Goal: Transaction & Acquisition: Purchase product/service

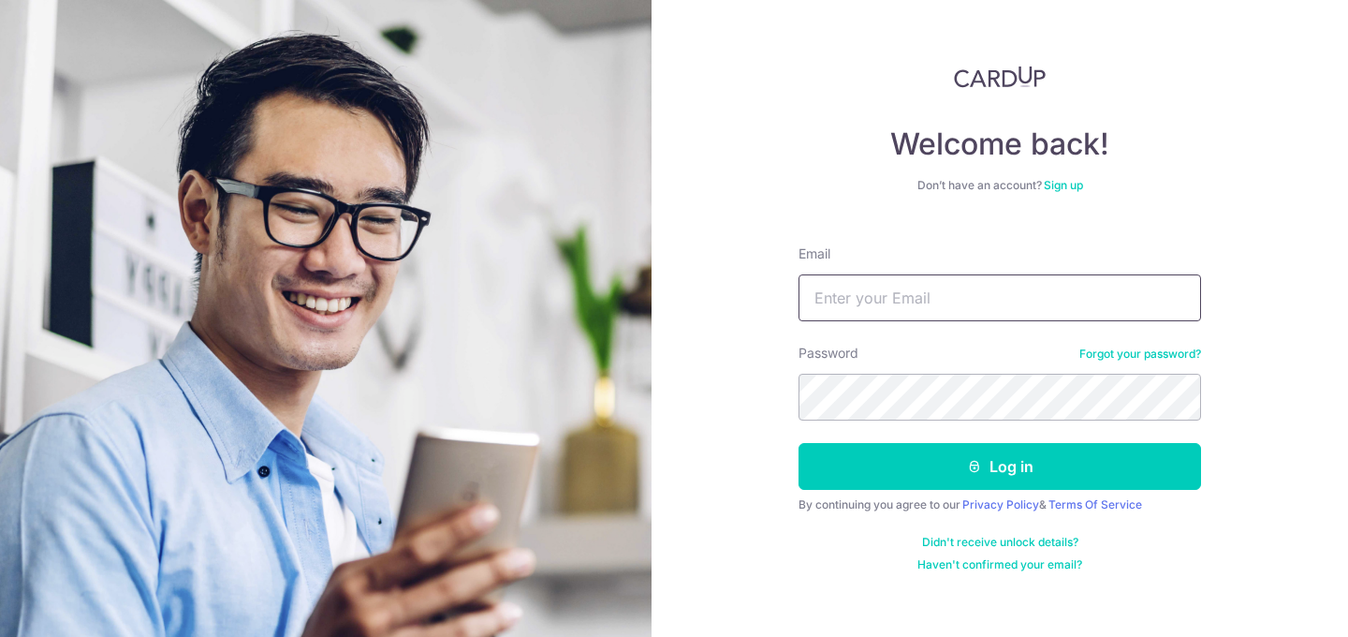
click at [889, 282] on input "Email" at bounding box center [1000, 297] width 403 height 47
type input "i"
type input "mit.sidhu@fundingsocieties.com"
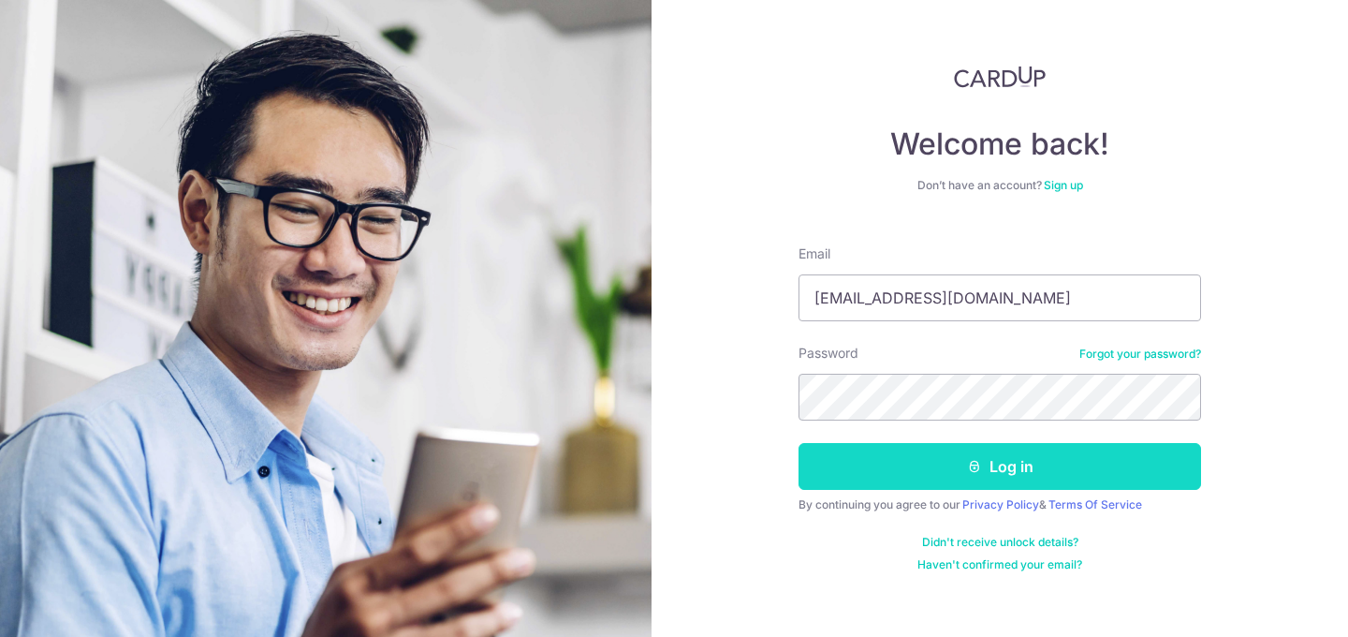
click at [920, 464] on button "Log in" at bounding box center [1000, 466] width 403 height 47
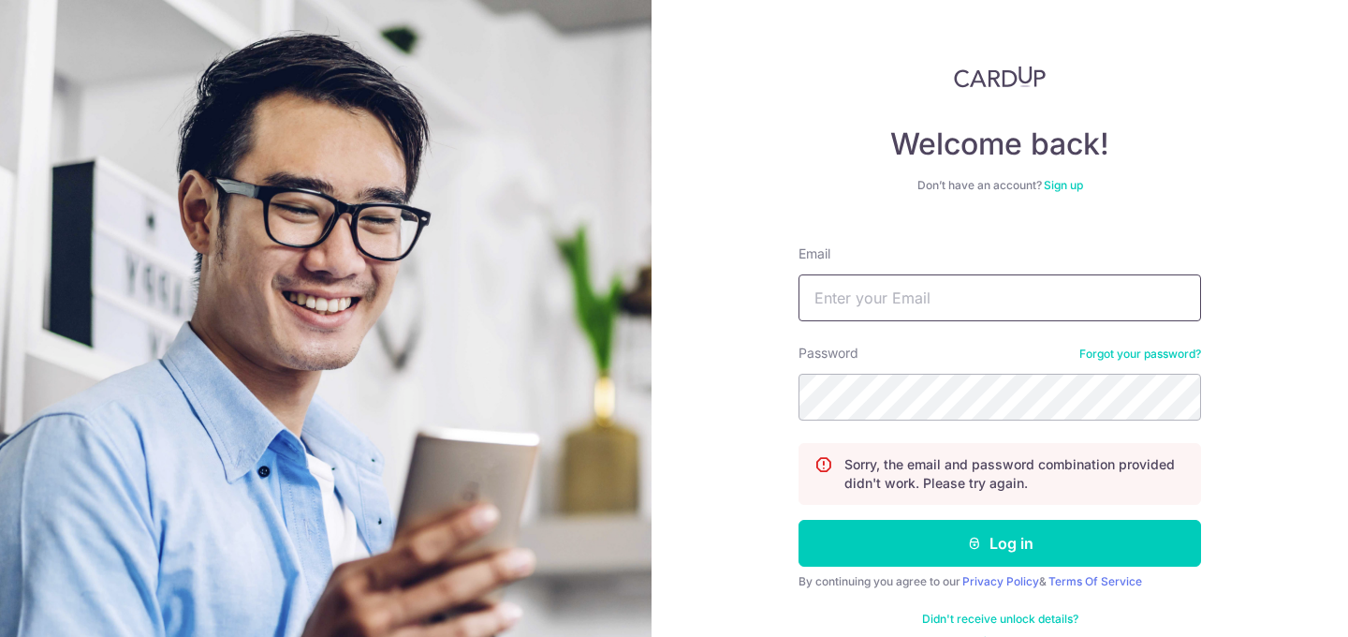
click at [848, 302] on input "Email" at bounding box center [1000, 297] width 403 height 47
type input "[EMAIL_ADDRESS][DOMAIN_NAME]"
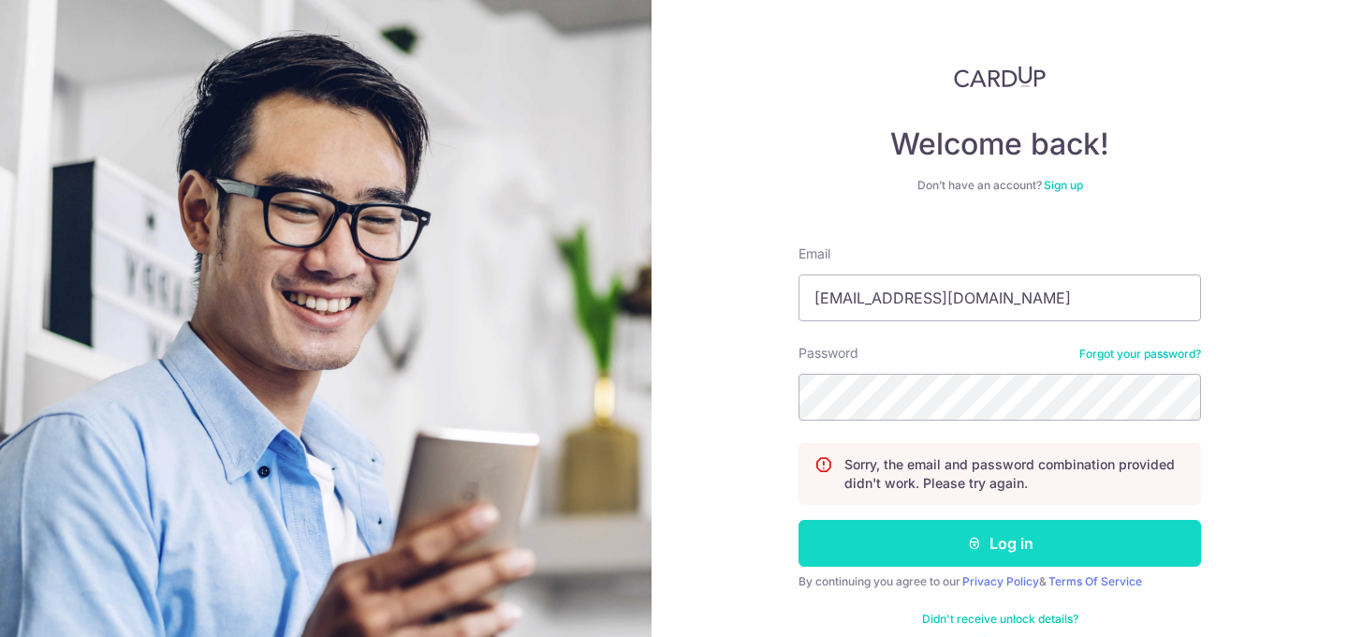
click at [1010, 544] on button "Log in" at bounding box center [1000, 543] width 403 height 47
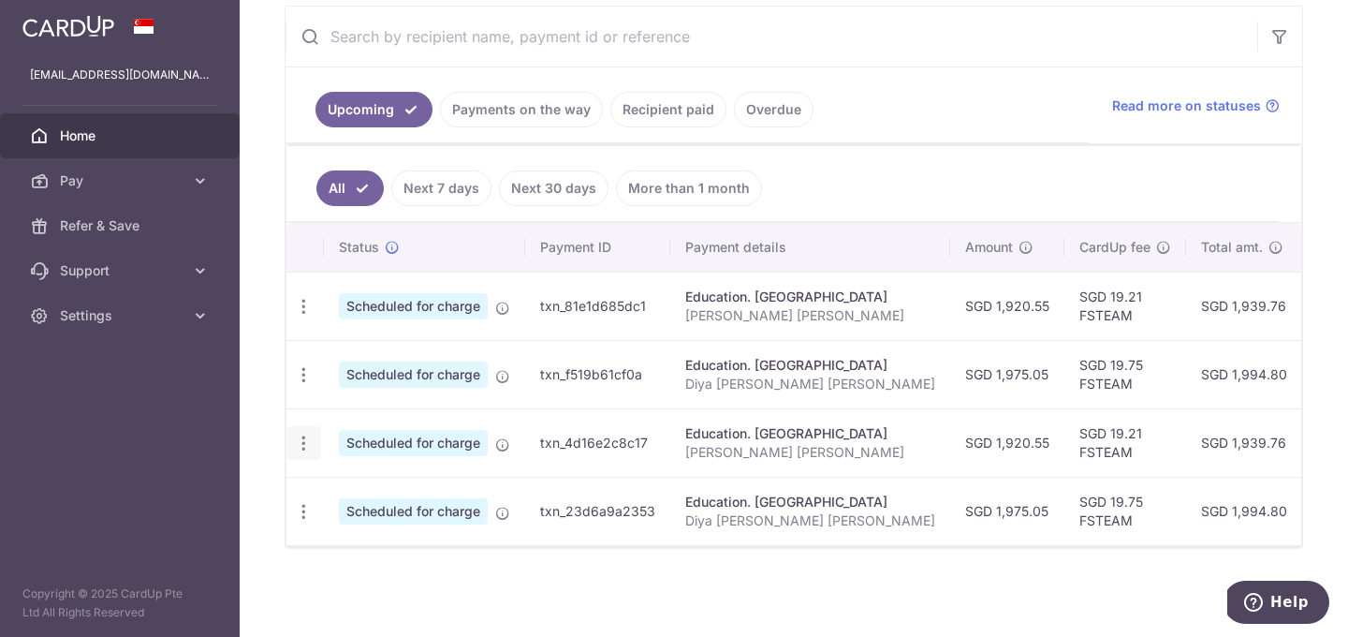
click at [301, 443] on icon "button" at bounding box center [304, 443] width 20 height 20
click at [622, 460] on td "txn_4d16e2c8c17" at bounding box center [597, 442] width 145 height 68
click at [305, 512] on icon "button" at bounding box center [304, 512] width 20 height 20
click at [376, 611] on span "Cancel payment" at bounding box center [403, 608] width 125 height 22
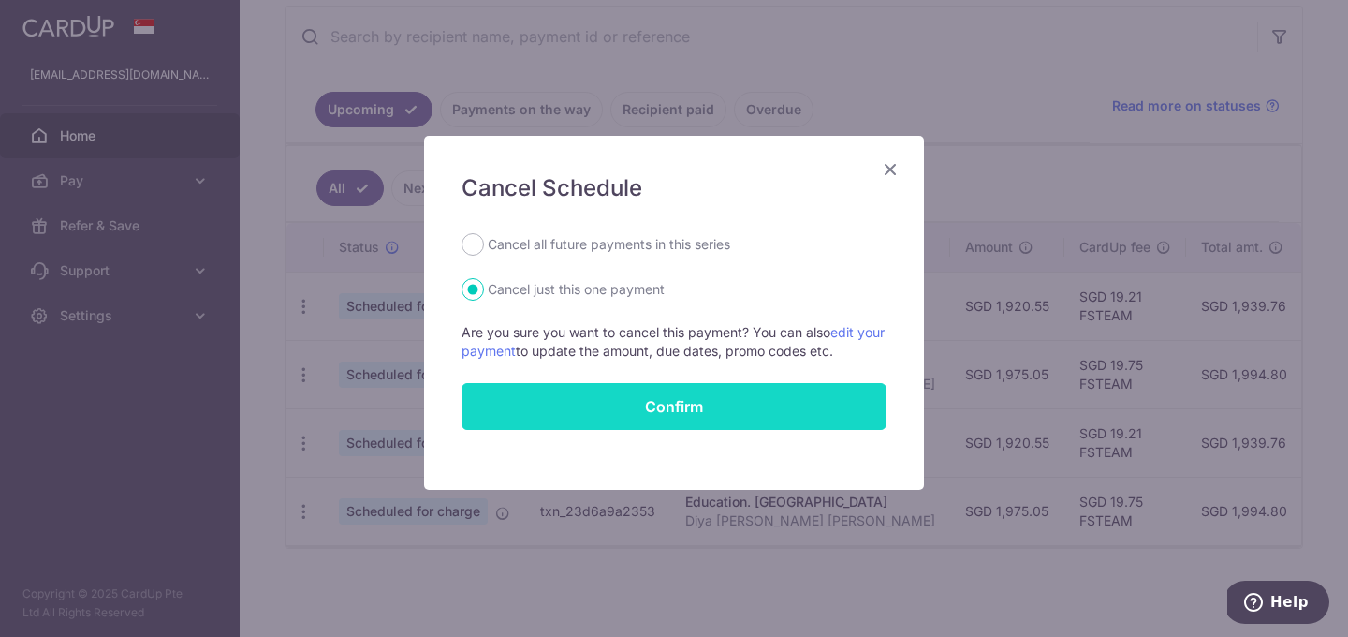
click at [625, 419] on button "Confirm" at bounding box center [674, 406] width 425 height 47
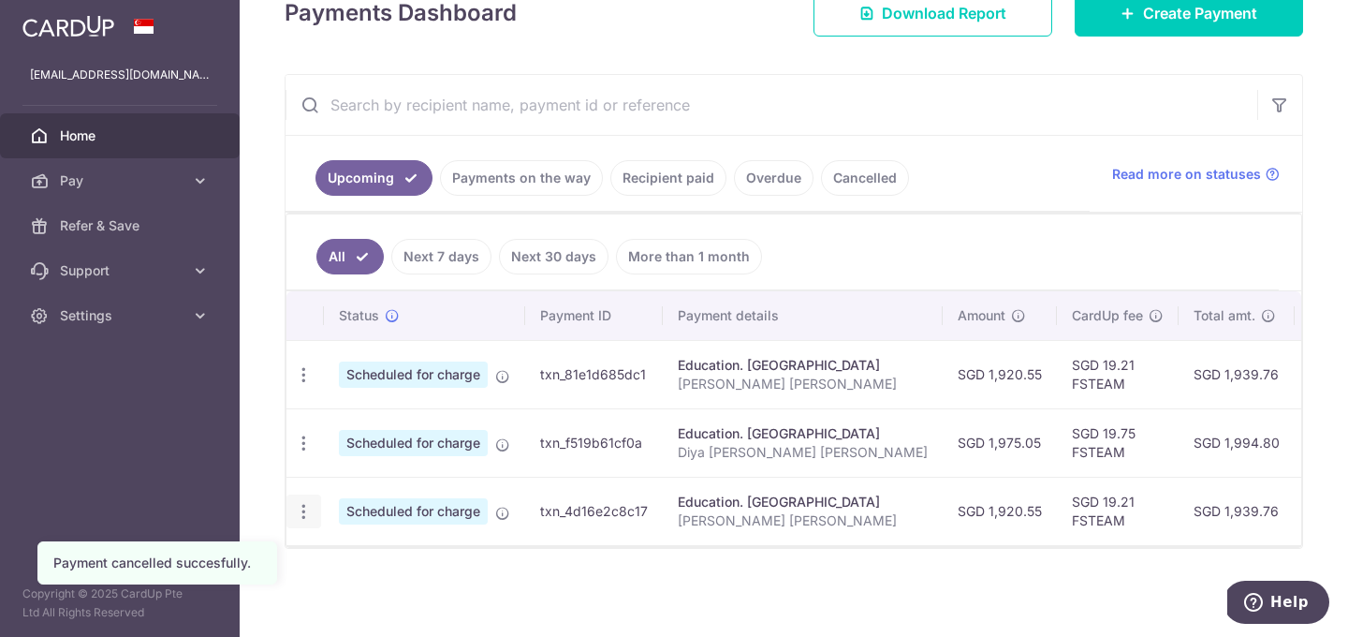
click at [307, 509] on icon "button" at bounding box center [304, 512] width 20 height 20
click at [373, 611] on span "Cancel payment" at bounding box center [403, 608] width 125 height 22
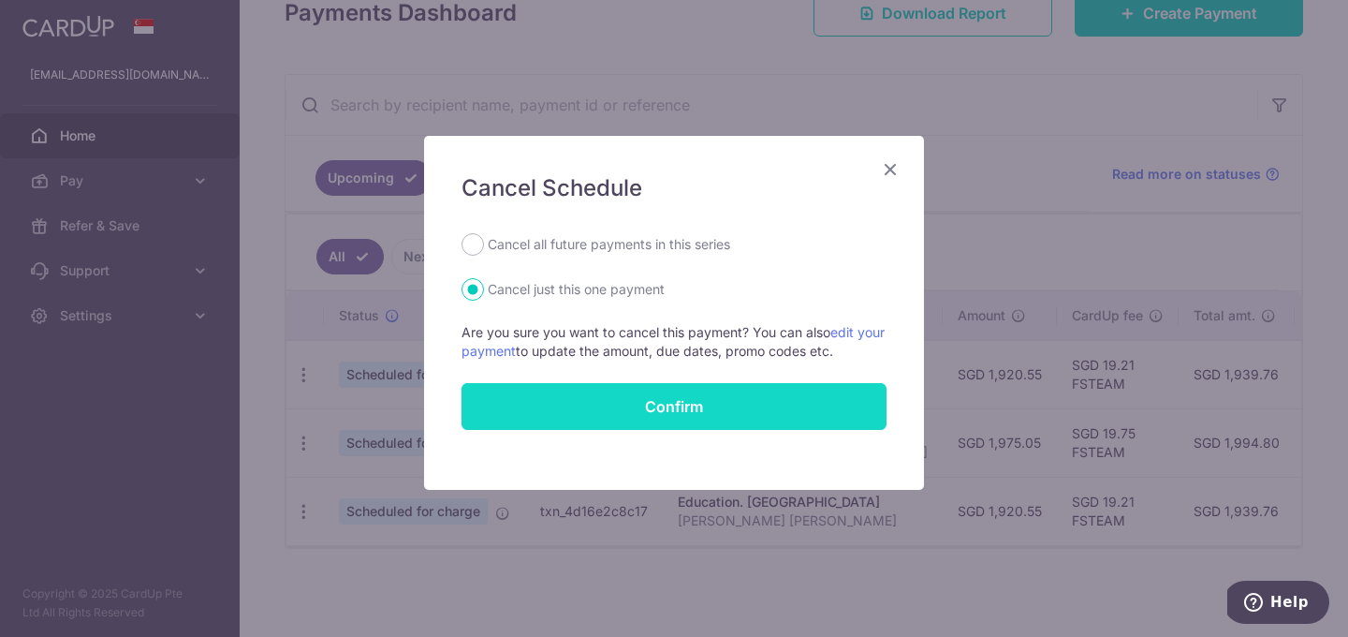
click at [727, 402] on button "Confirm" at bounding box center [674, 406] width 425 height 47
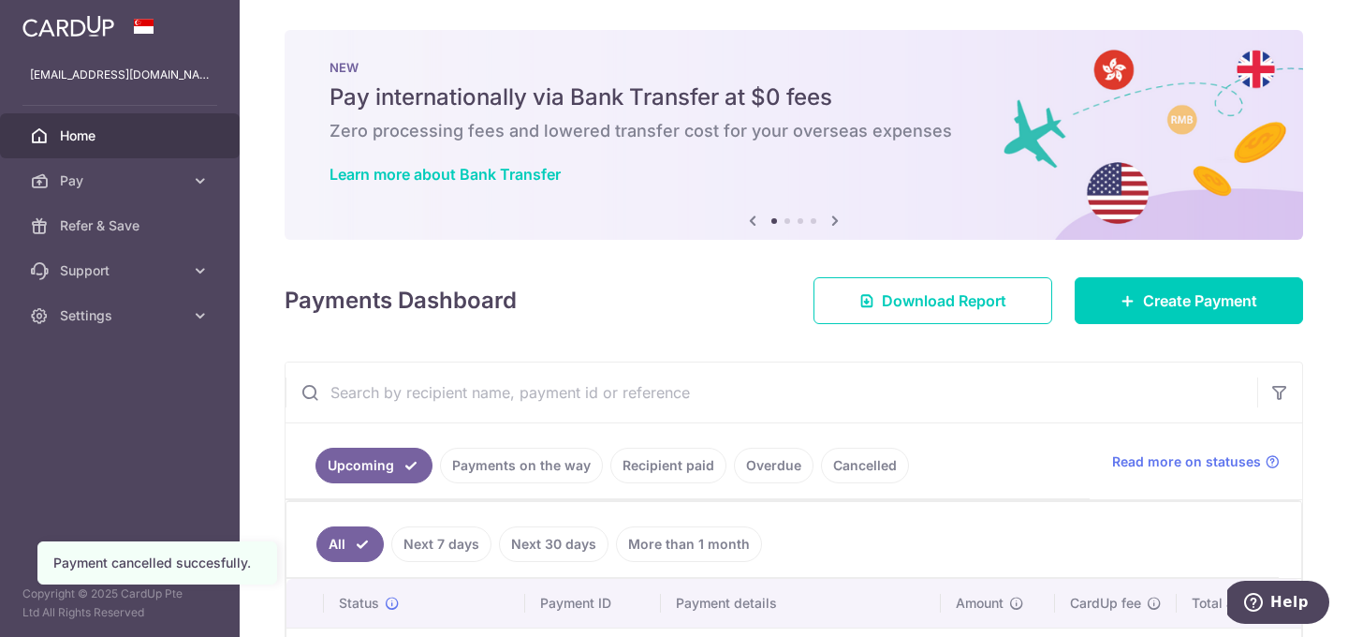
scroll to position [219, 0]
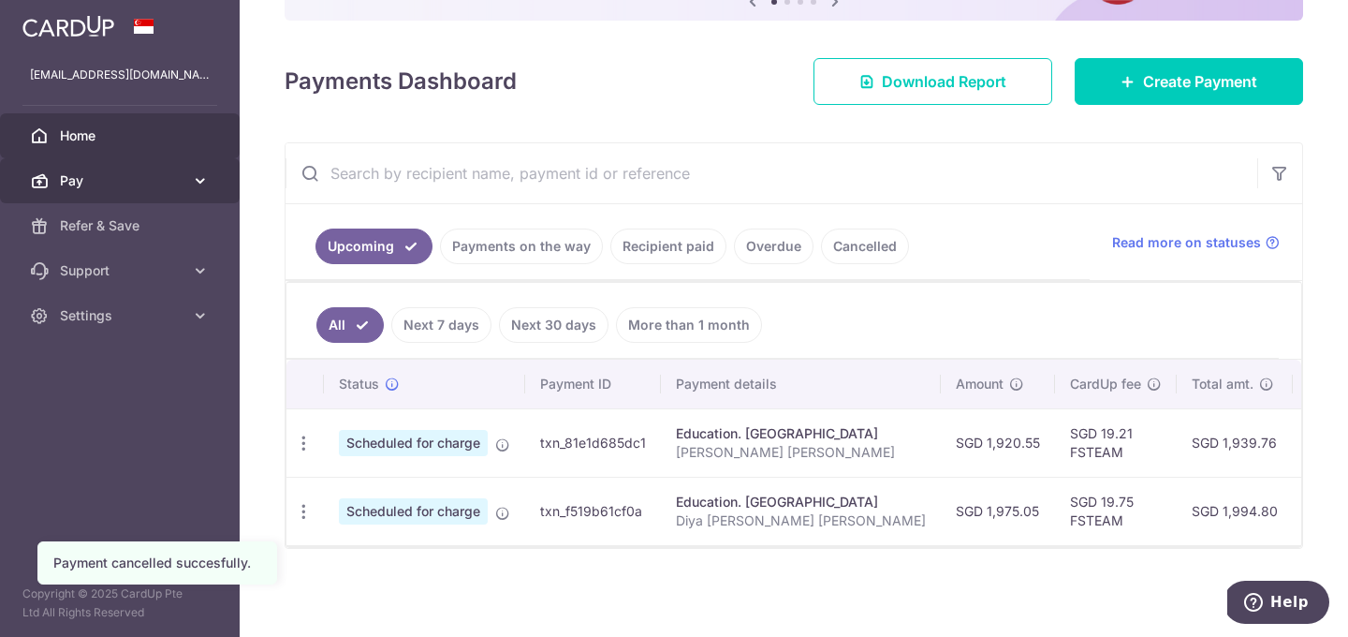
click at [107, 180] on span "Pay" at bounding box center [122, 180] width 124 height 19
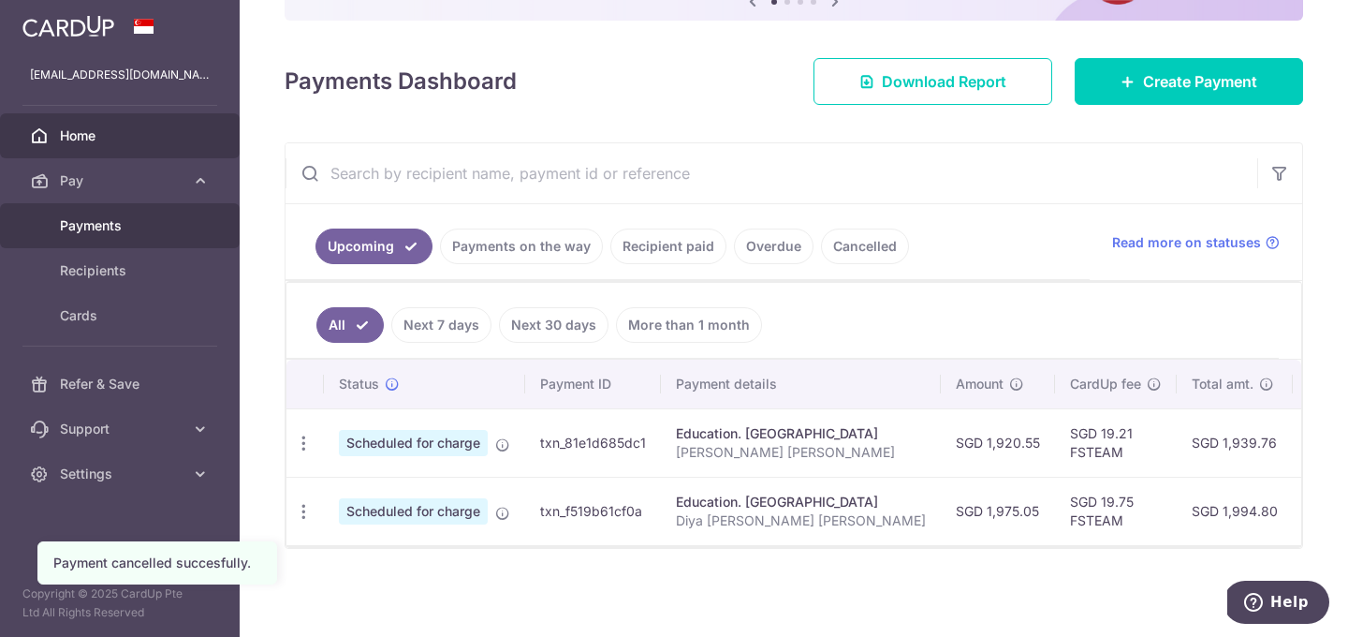
click at [108, 229] on span "Payments" at bounding box center [122, 225] width 124 height 19
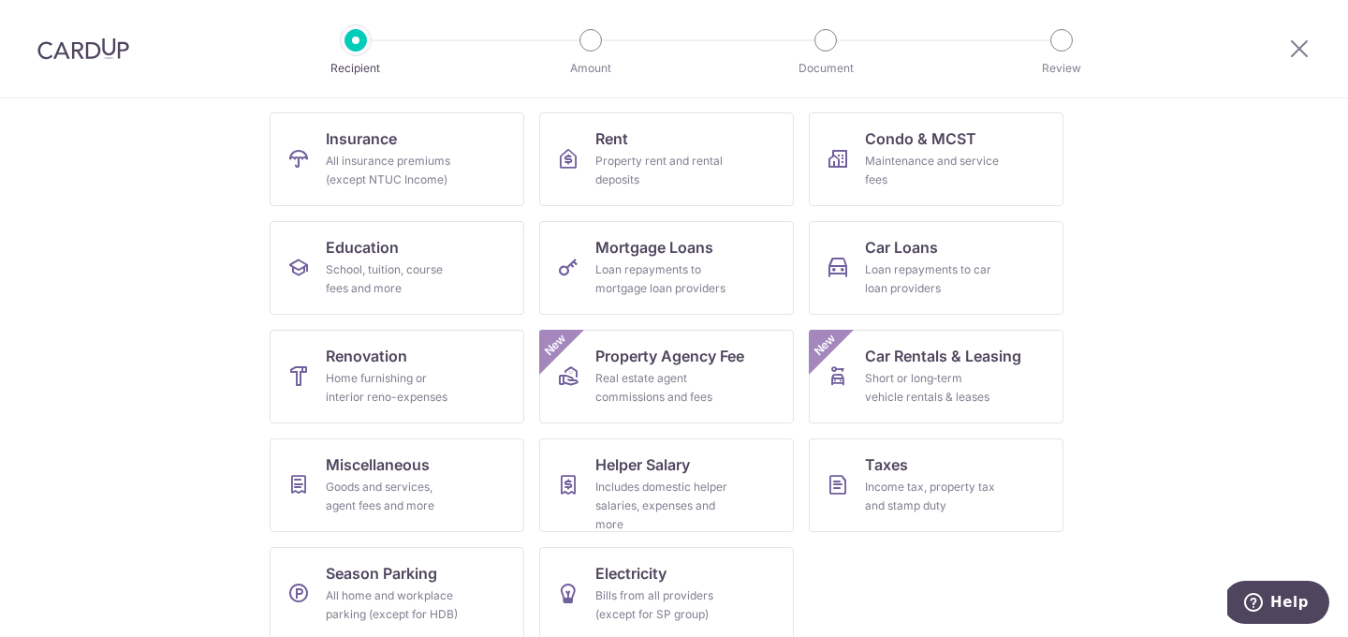
scroll to position [201, 0]
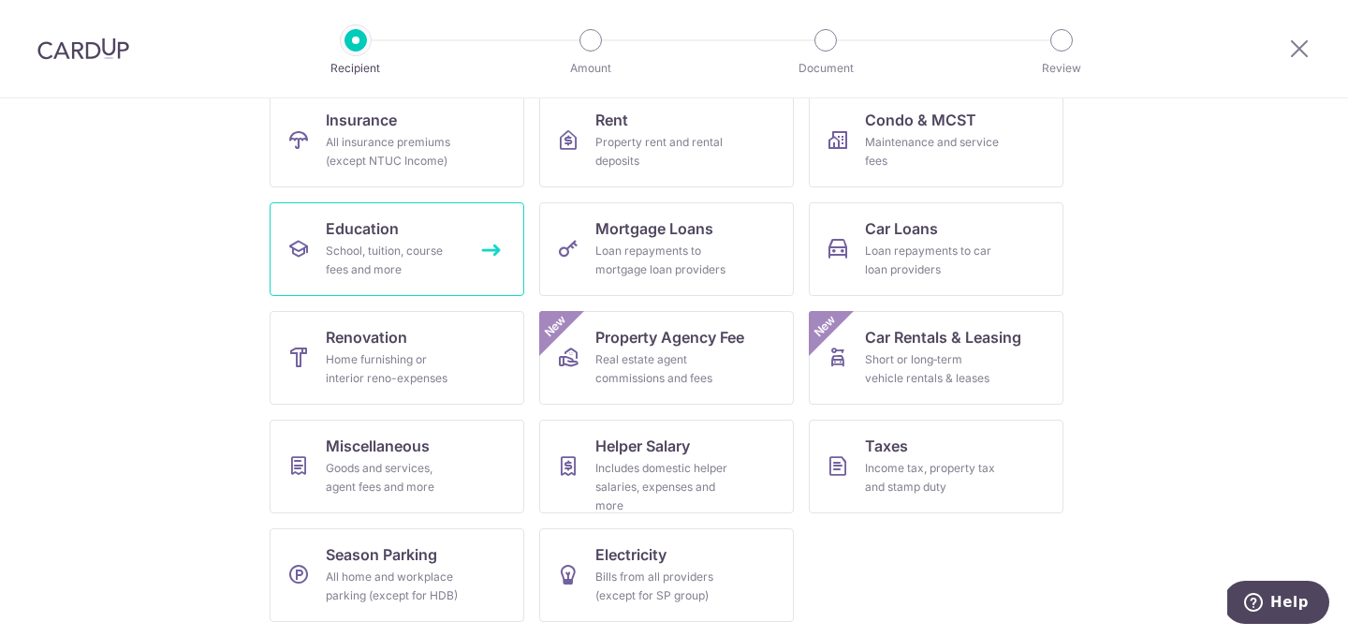
click at [384, 228] on span "Education" at bounding box center [362, 228] width 73 height 22
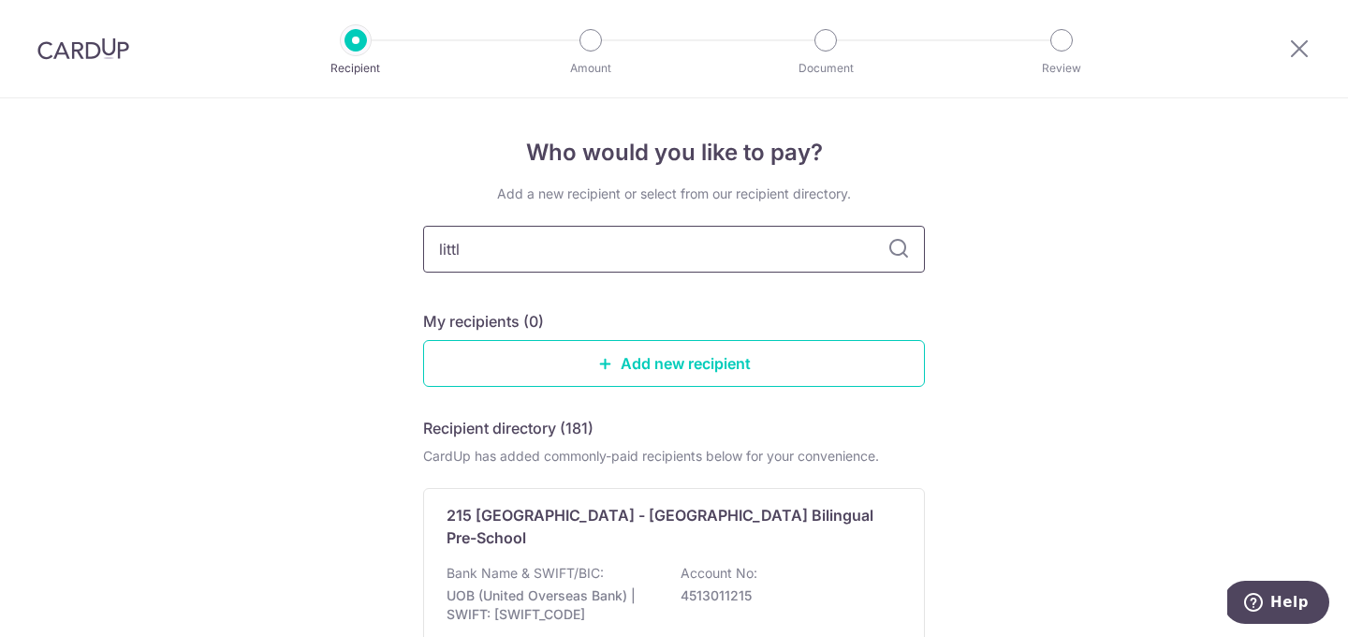
type input "little"
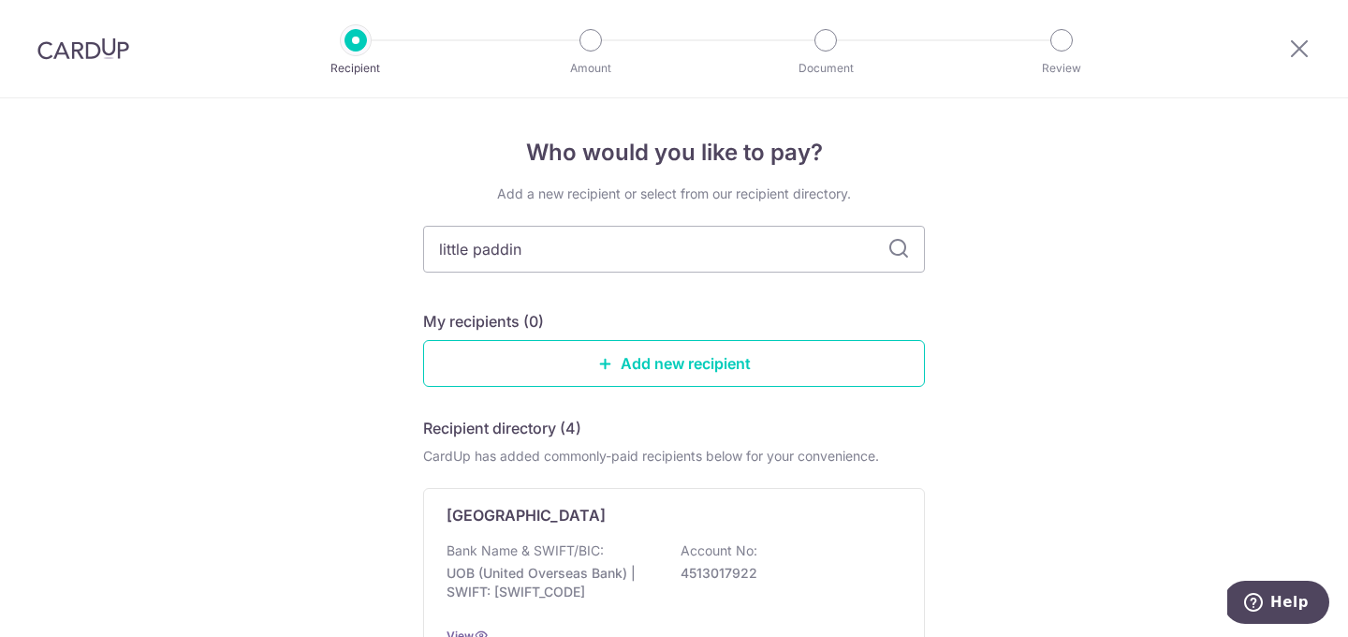
type input "little padding"
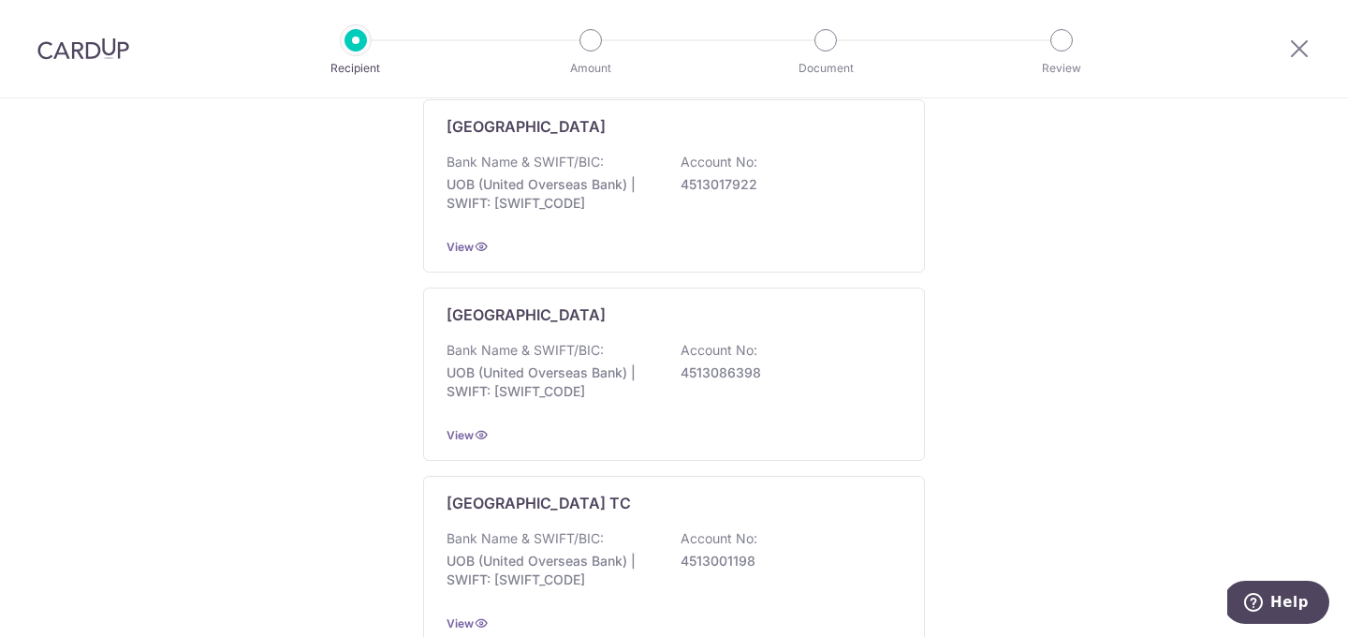
scroll to position [395, 0]
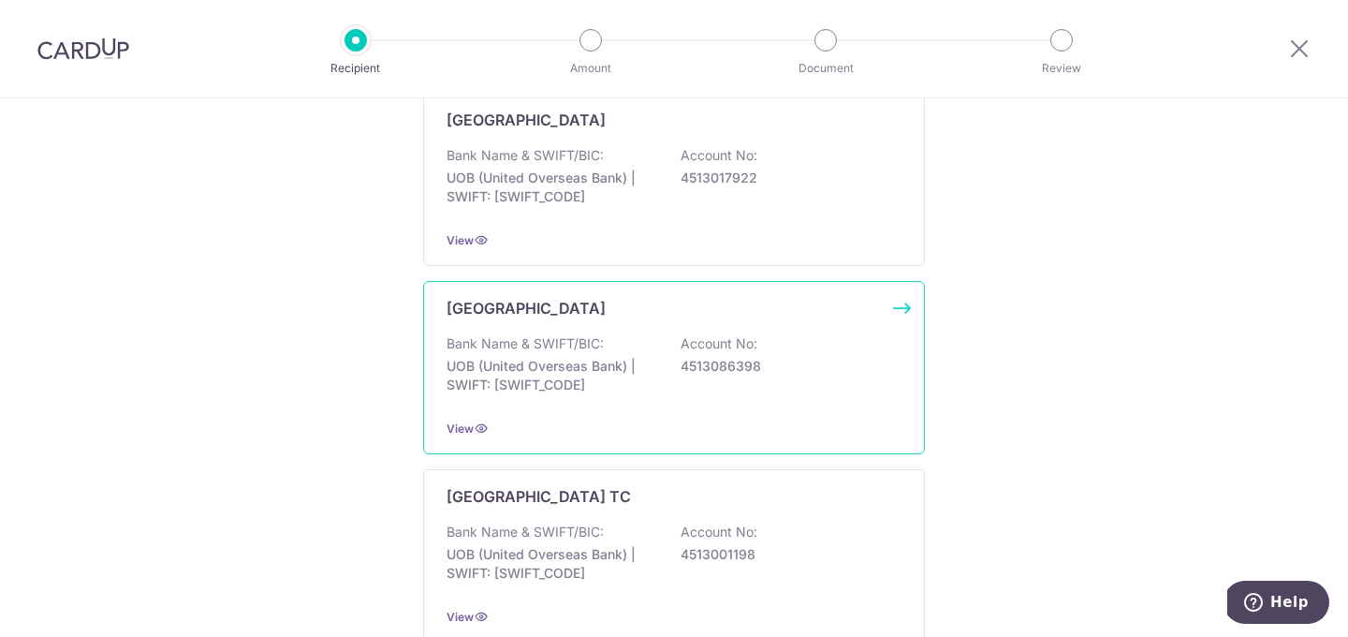
click at [904, 313] on div "Little Paddington Preschool Tanglin Park Bank Name & SWIFT/BIC: UOB (United Ove…" at bounding box center [674, 367] width 502 height 173
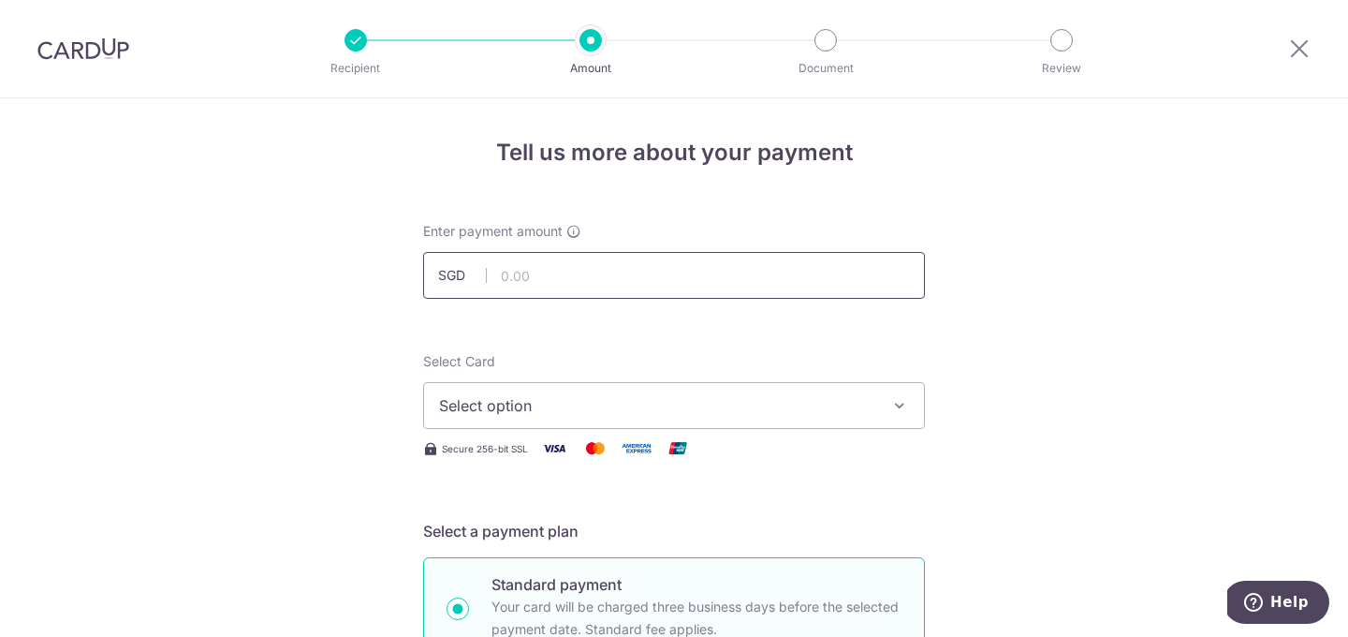
click at [659, 278] on input "text" at bounding box center [674, 275] width 502 height 47
type input "425.10"
click at [541, 406] on span "Select option" at bounding box center [657, 405] width 436 height 22
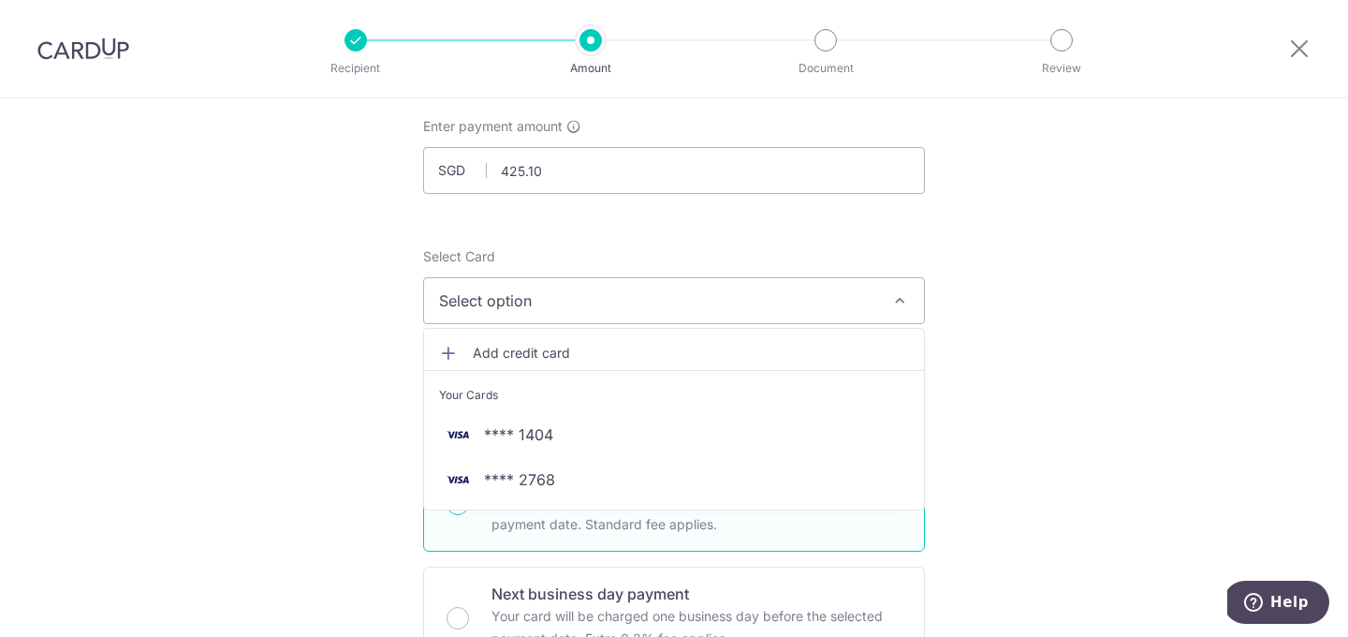
scroll to position [101, 0]
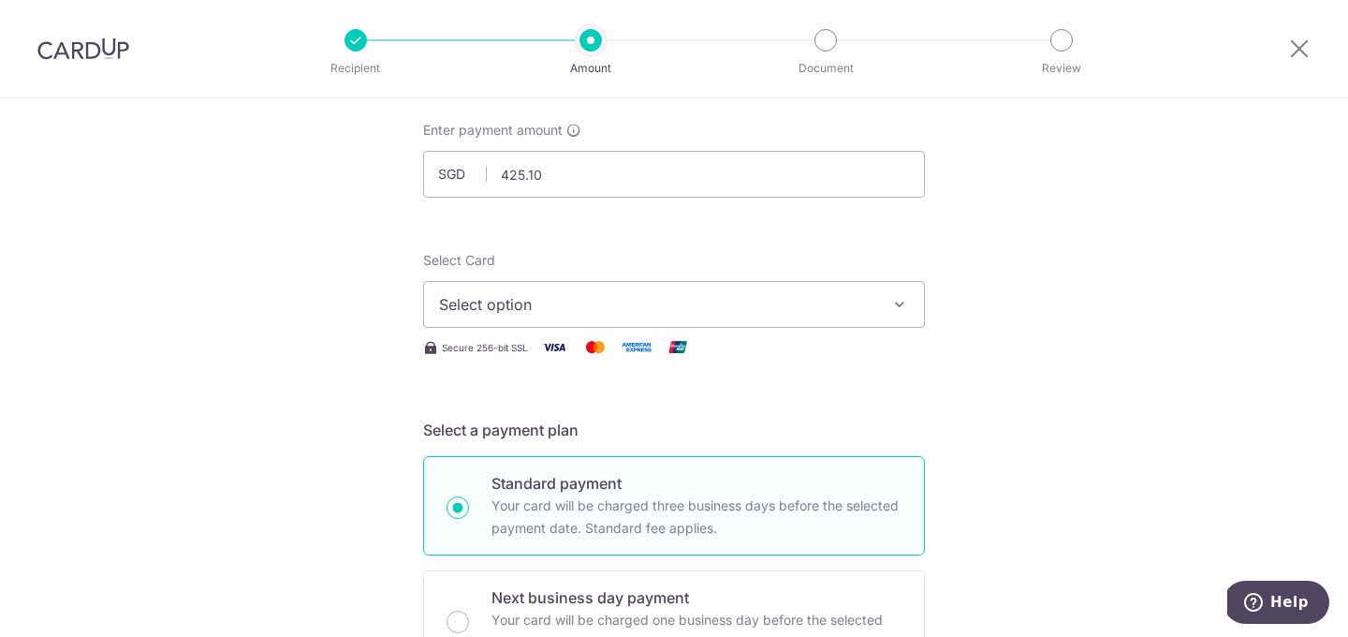
click at [889, 316] on button "Select option" at bounding box center [674, 304] width 502 height 47
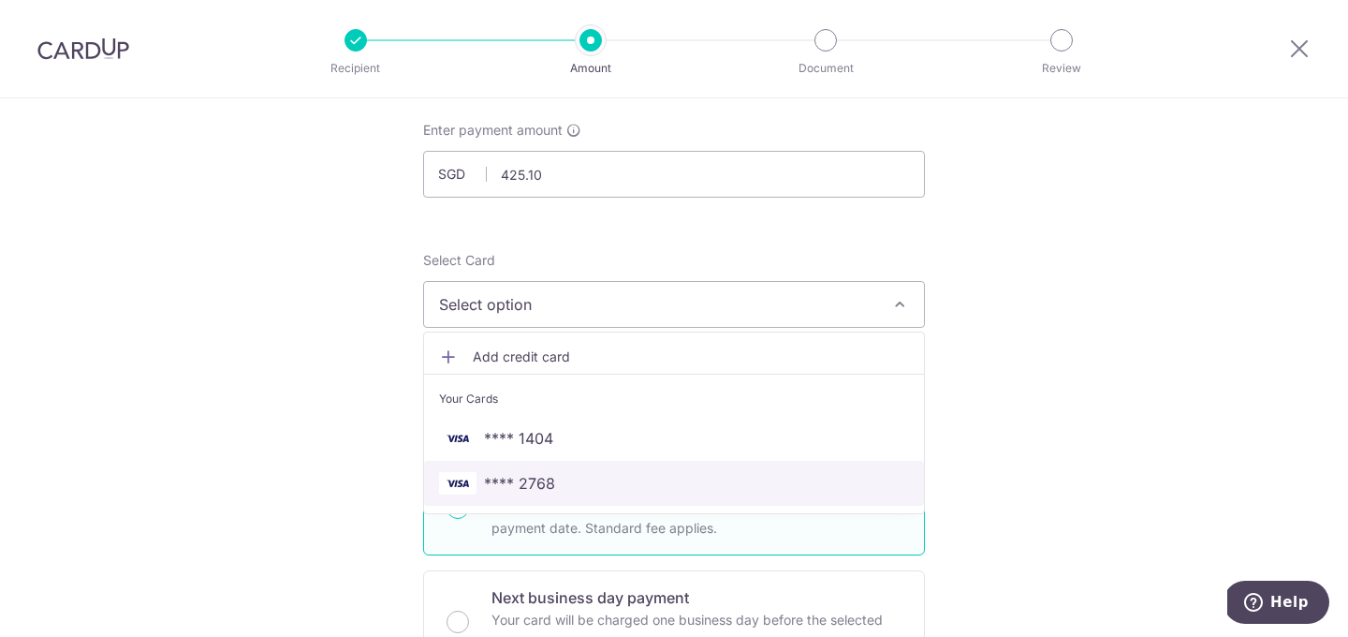
click at [749, 478] on span "**** 2768" at bounding box center [674, 483] width 470 height 22
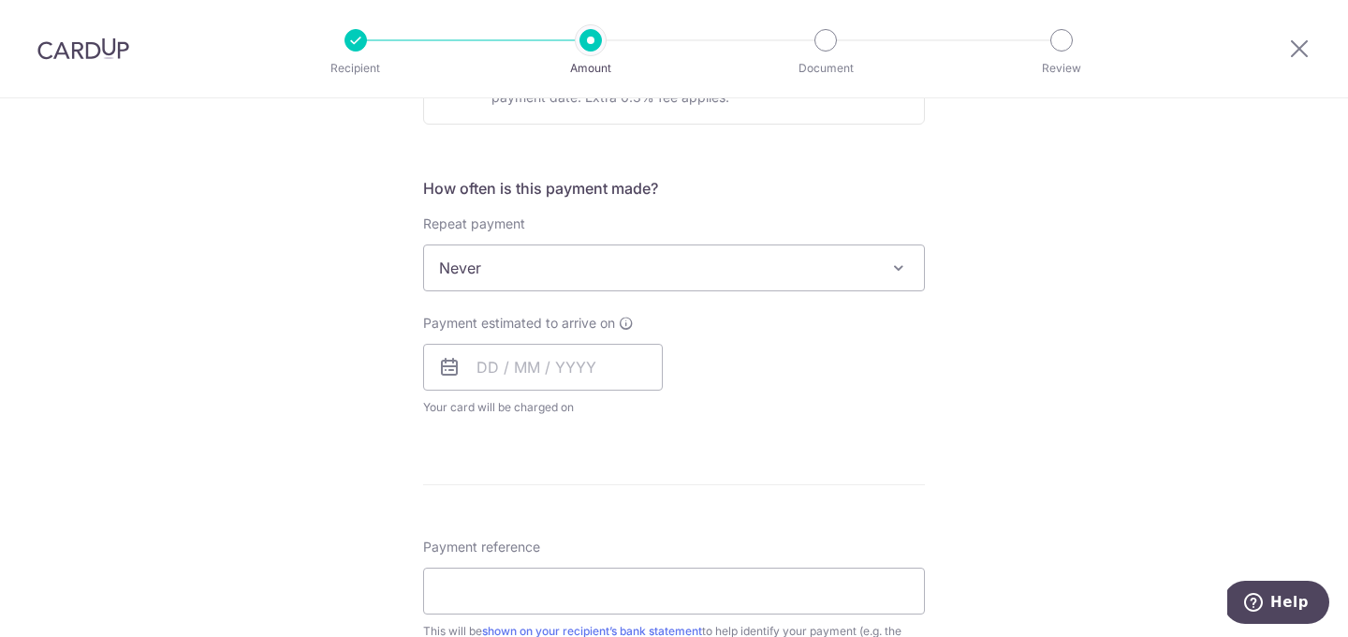
scroll to position [652, 0]
click at [553, 375] on input "text" at bounding box center [543, 361] width 240 height 47
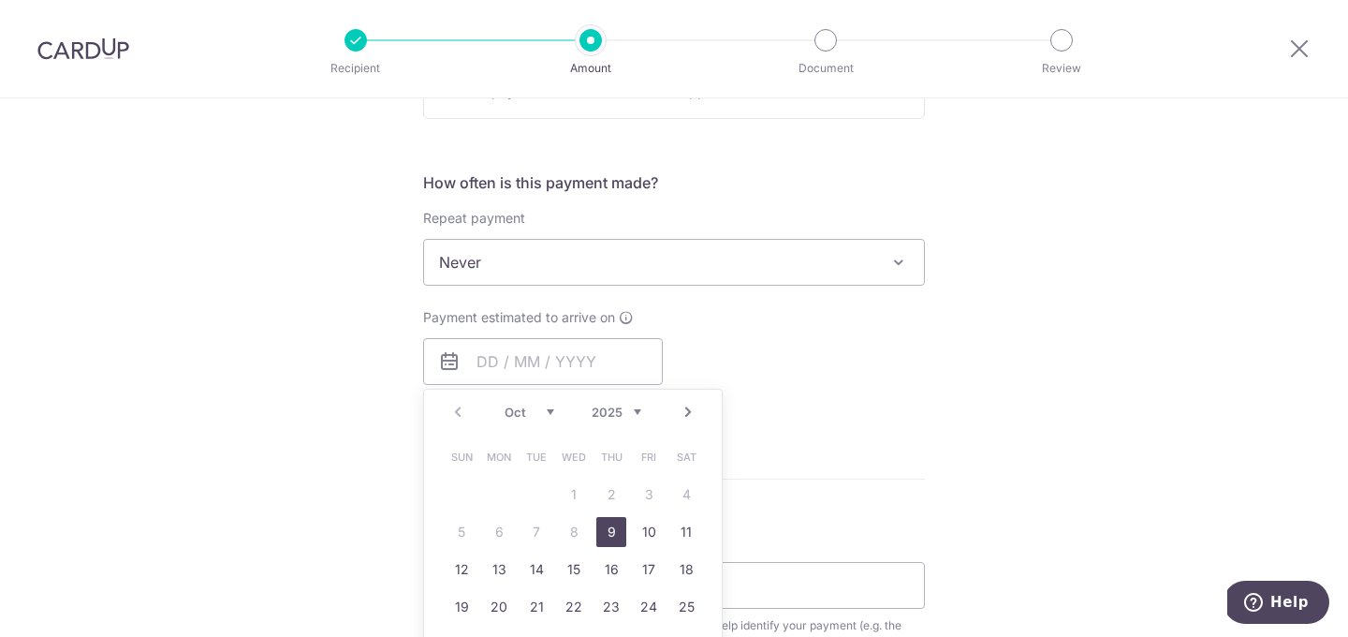
click at [621, 535] on link "9" at bounding box center [611, 532] width 30 height 30
type input "09/10/2025"
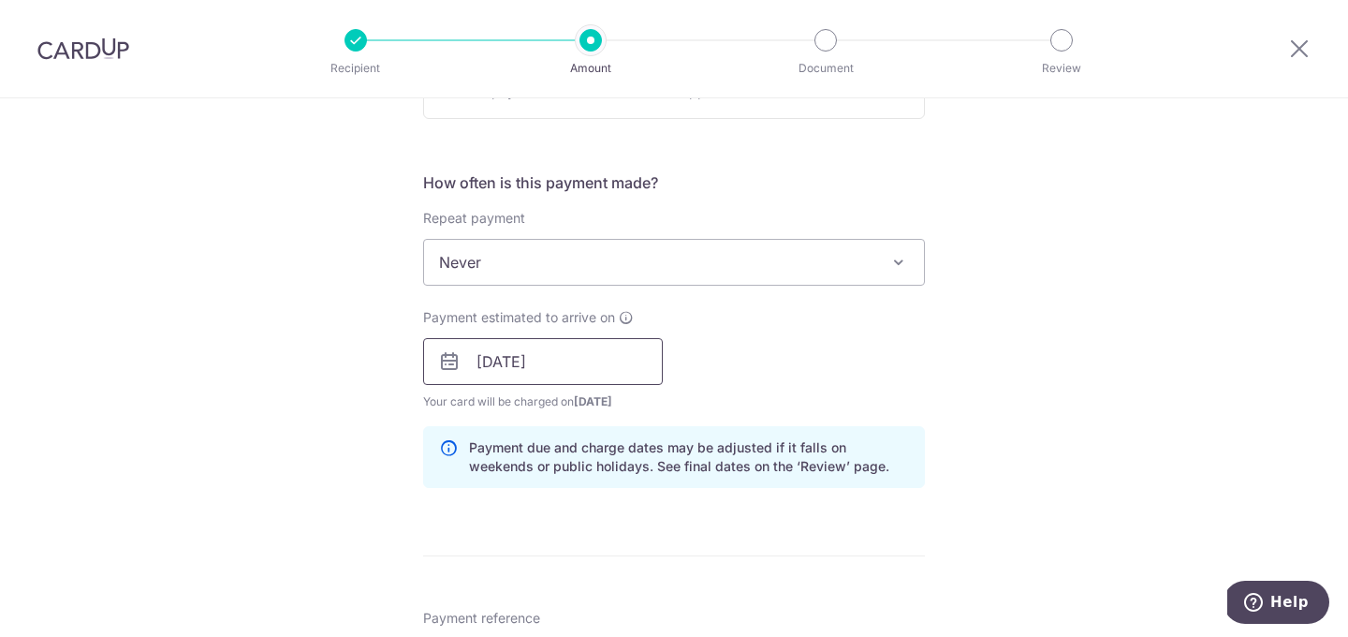
click at [588, 378] on input "[DATE]" at bounding box center [543, 361] width 240 height 47
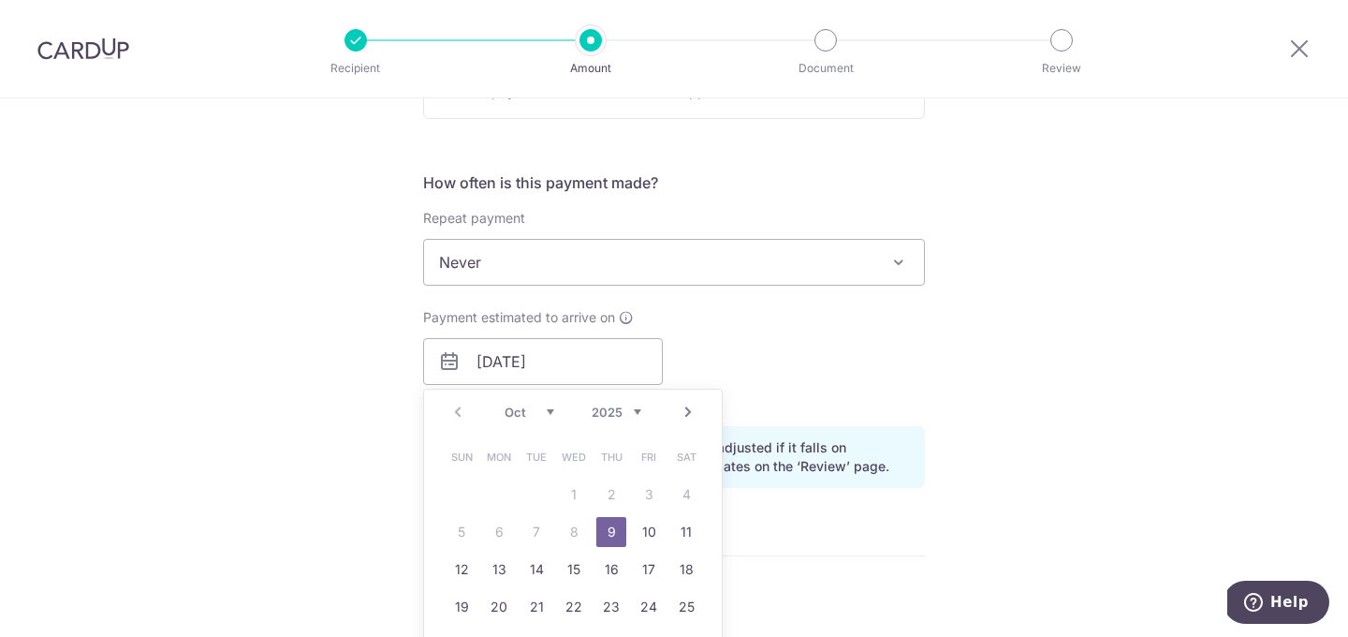
click at [606, 528] on link "9" at bounding box center [611, 532] width 30 height 30
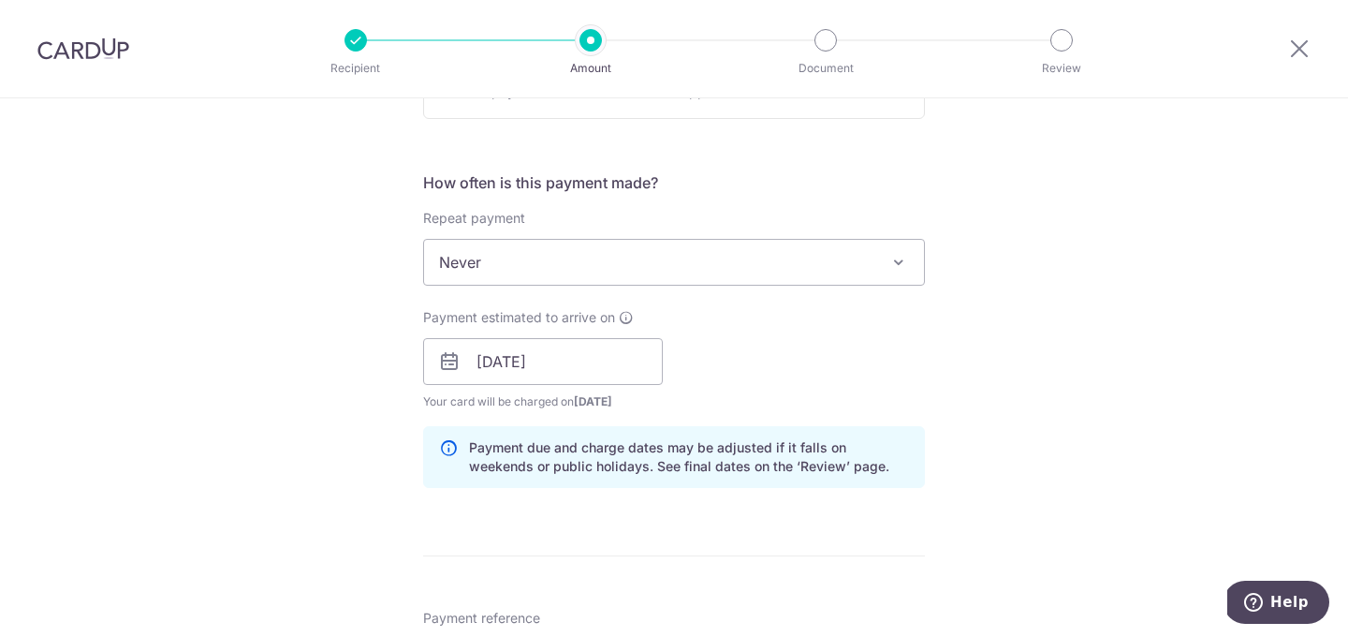
click at [776, 392] on div "Payment estimated to arrive on 09/10/2025 Prev Next Oct Nov Dec 2025 2026 2027 …" at bounding box center [674, 359] width 524 height 103
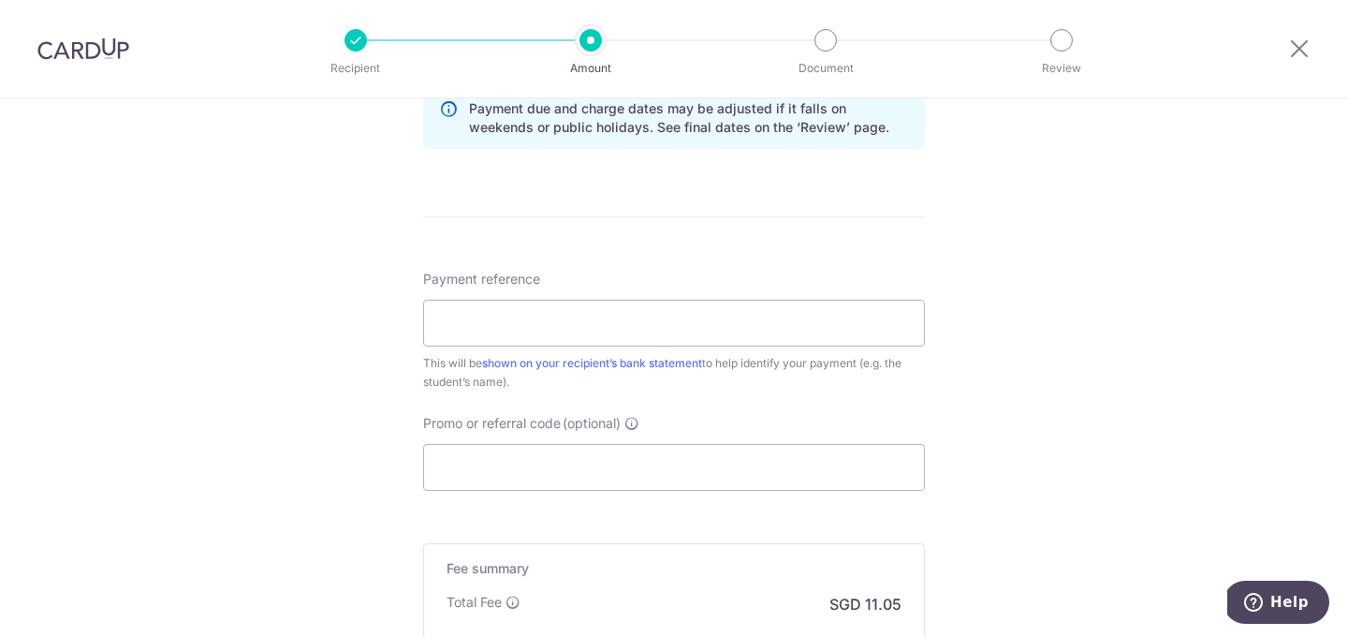
scroll to position [987, 0]
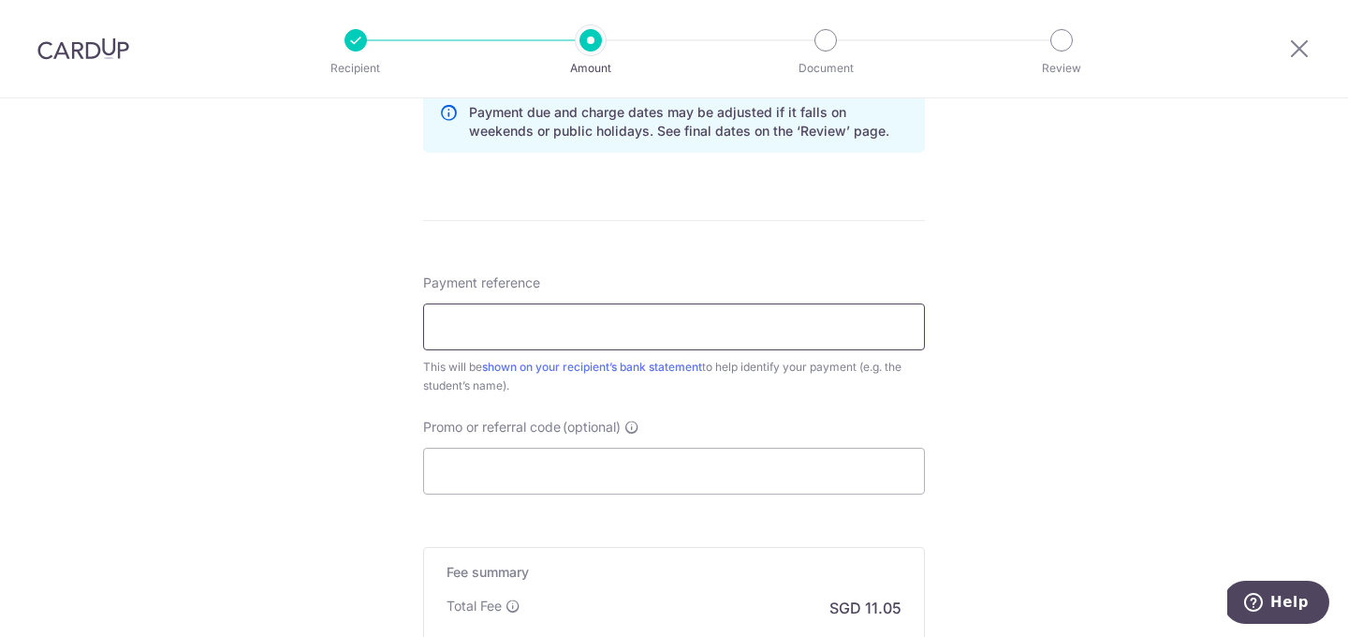
click at [735, 334] on input "Payment reference" at bounding box center [674, 326] width 502 height 47
click at [603, 331] on input "Diya [PERSON_NAME] [PERSON_NAME]" at bounding box center [674, 326] width 502 height 47
drag, startPoint x: 603, startPoint y: 331, endPoint x: 396, endPoint y: 322, distance: 207.1
type input "H"
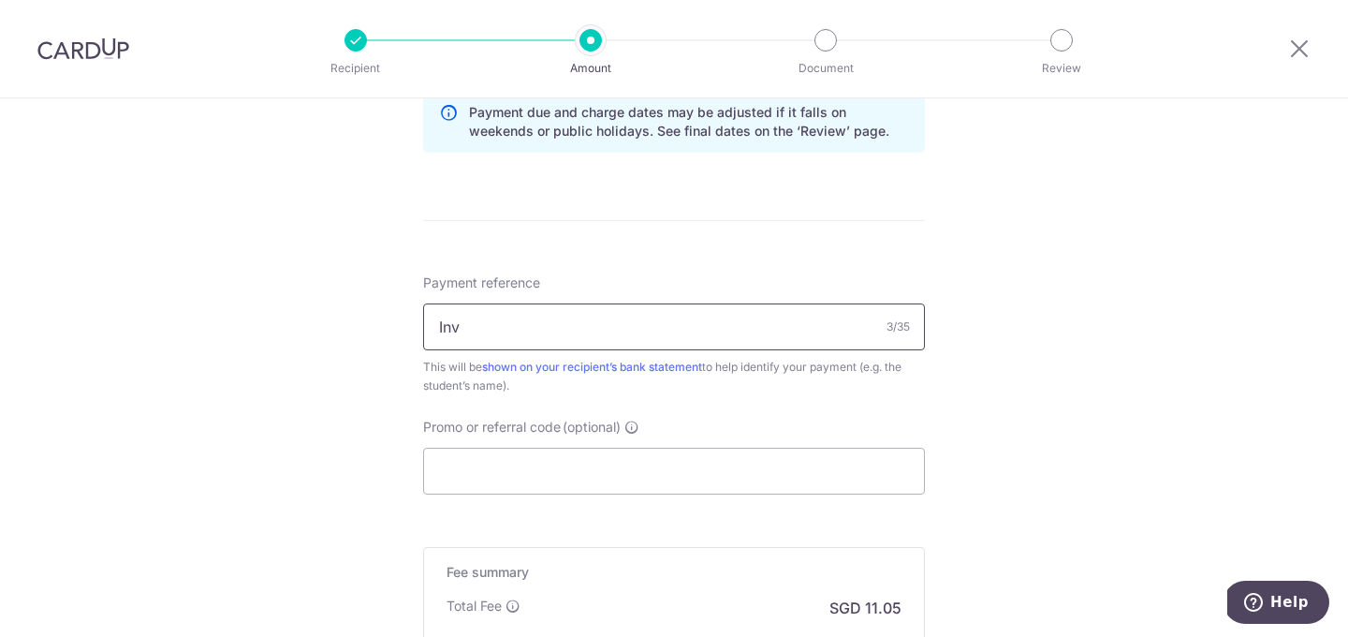
click at [551, 328] on input "Inv" at bounding box center [674, 326] width 502 height 47
click at [604, 326] on input "Invoice No 20250700173" at bounding box center [674, 326] width 502 height 47
click at [643, 330] on input "Invoice No 20250700173" at bounding box center [674, 326] width 502 height 47
type input "Invoice No 20251000160"
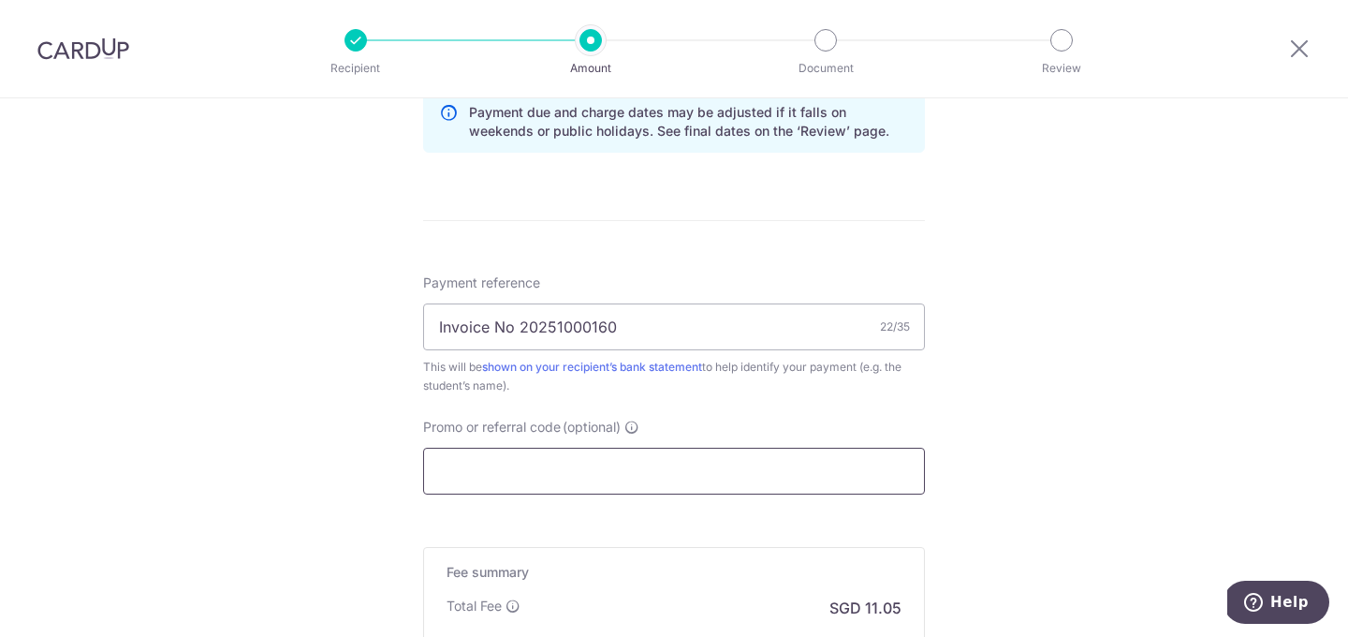
click at [631, 471] on input "Promo or referral code (optional)" at bounding box center [674, 471] width 502 height 47
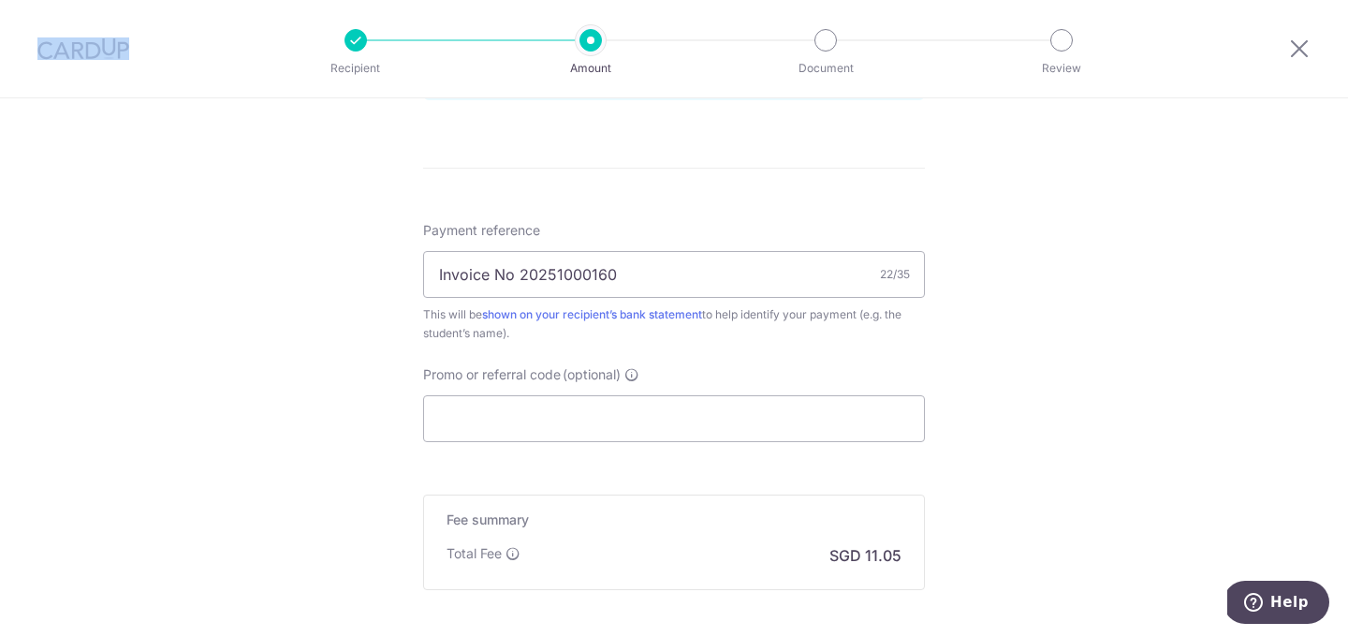
scroll to position [1097, 0]
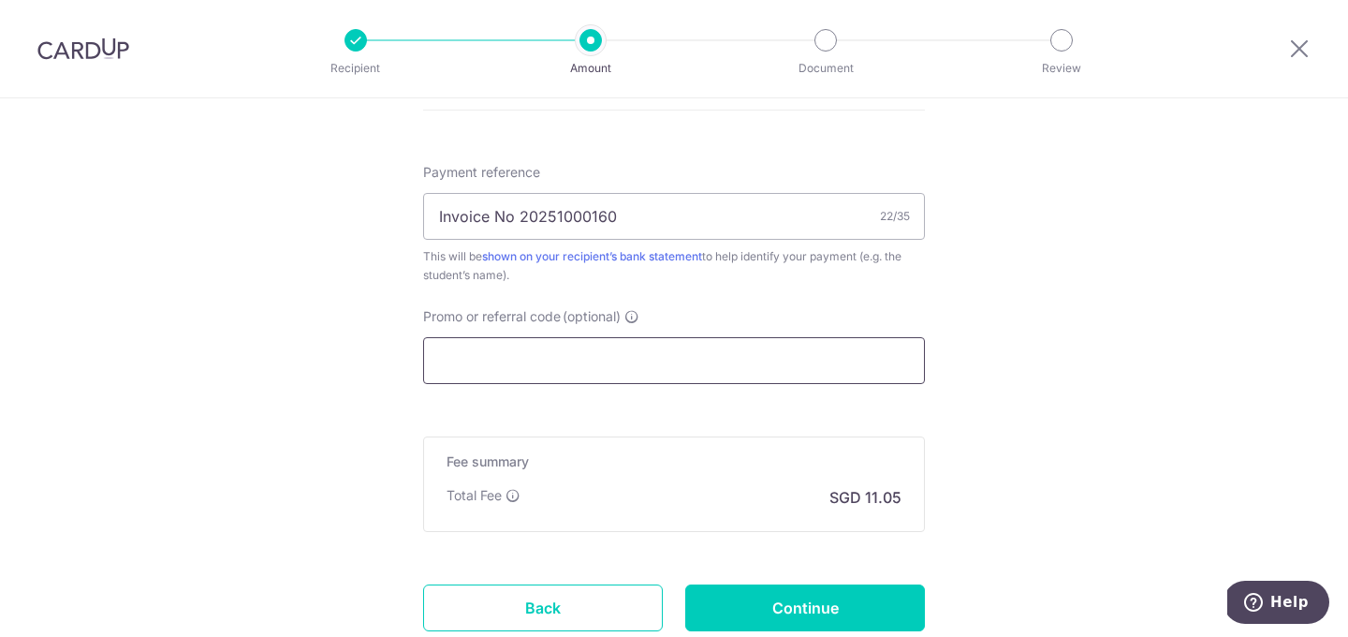
click at [476, 362] on input "Promo or referral code (optional)" at bounding box center [674, 360] width 502 height 47
paste input "FSTEAM"
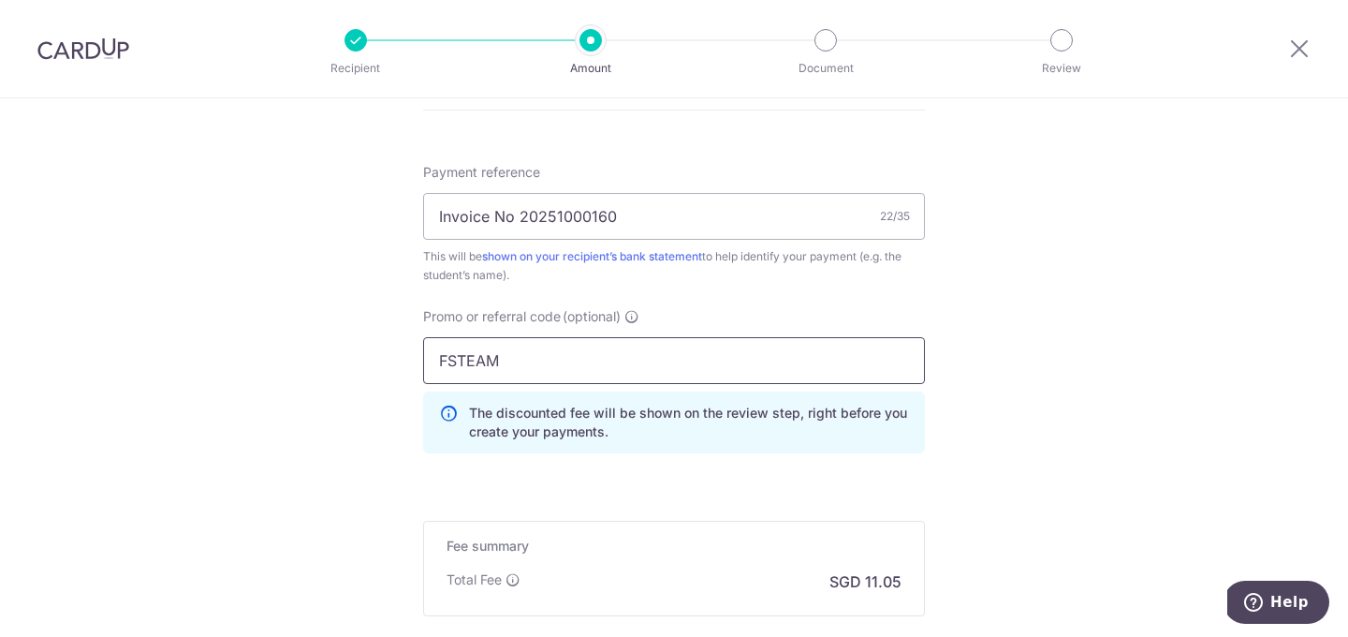
type input "FSTEAM"
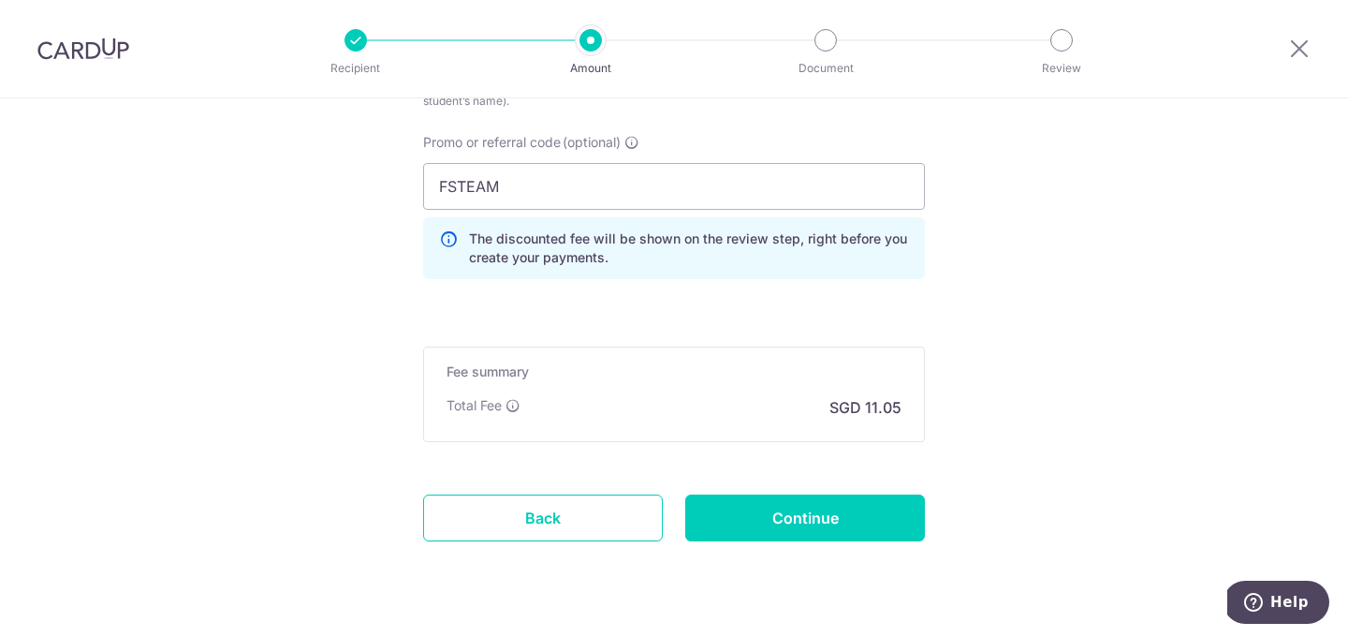
scroll to position [1316, 0]
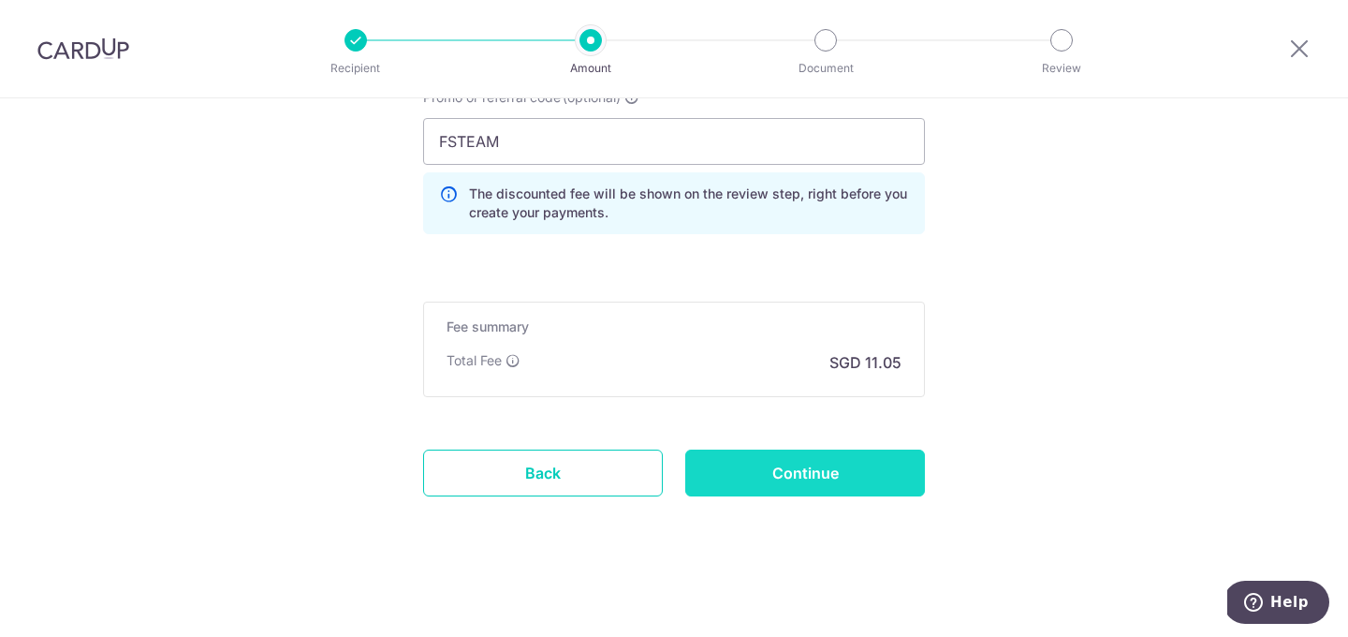
click at [794, 476] on input "Continue" at bounding box center [805, 472] width 240 height 47
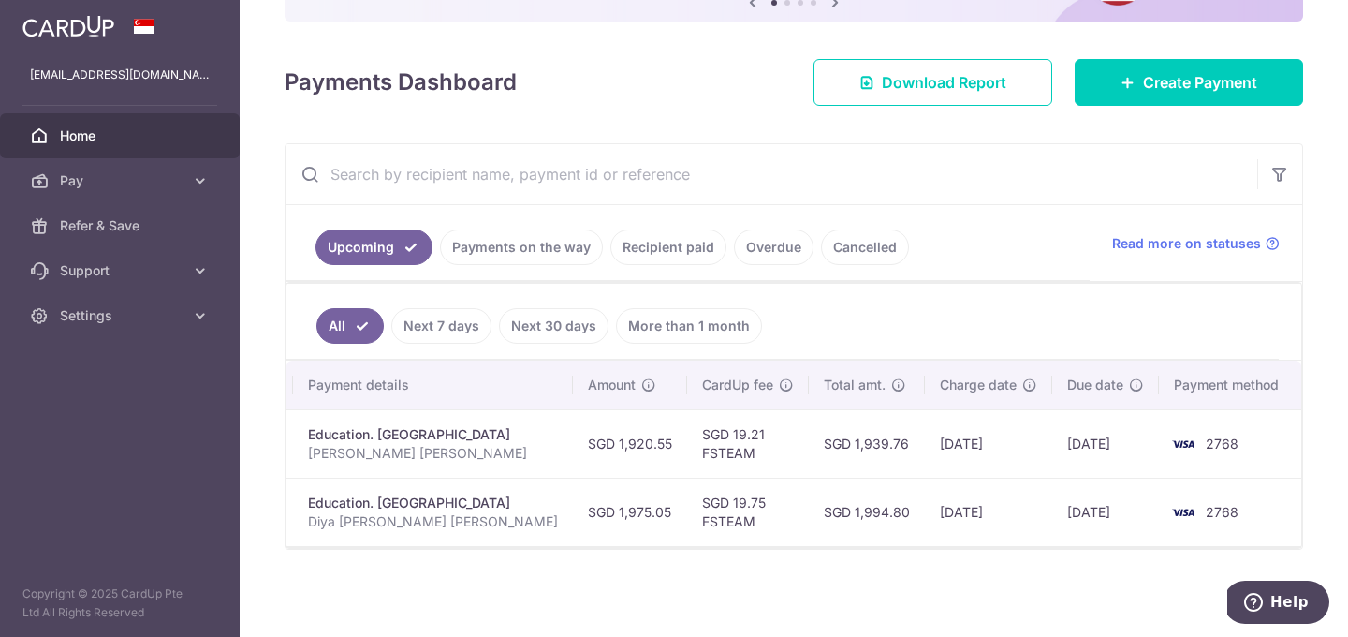
scroll to position [0, 430]
click at [725, 455] on td "SGD 19.21 FSTEAM" at bounding box center [748, 443] width 122 height 68
copy td "FSTEAM"
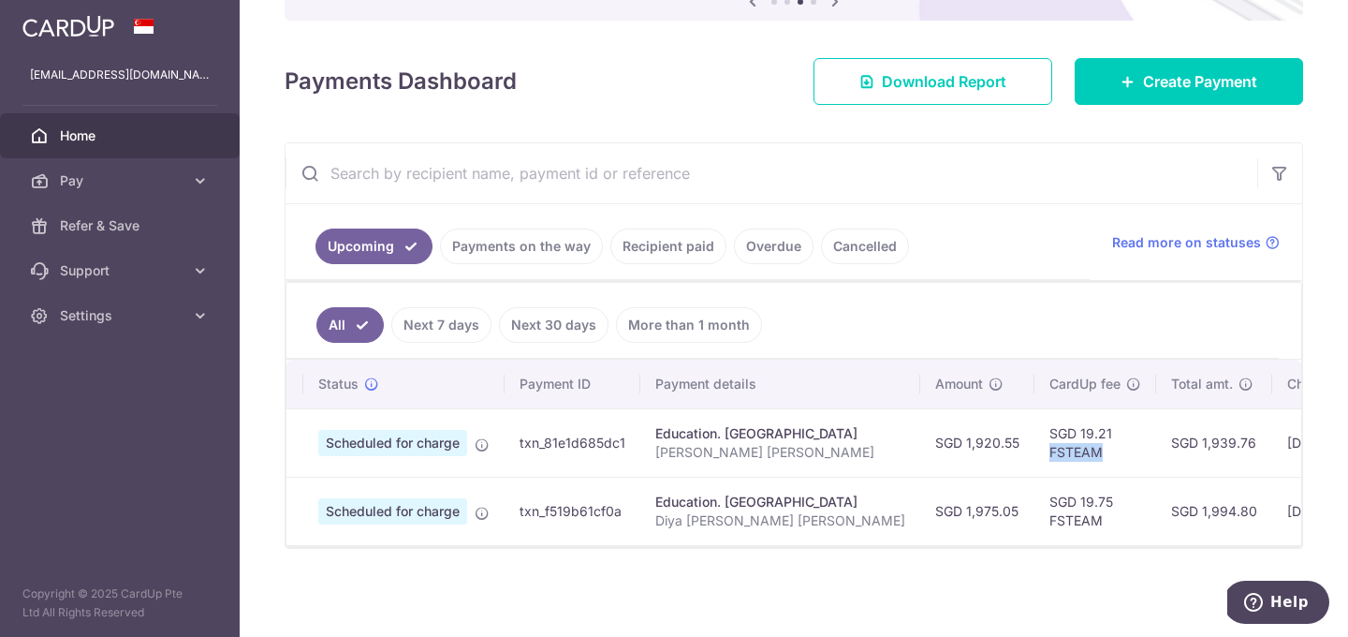
scroll to position [0, 0]
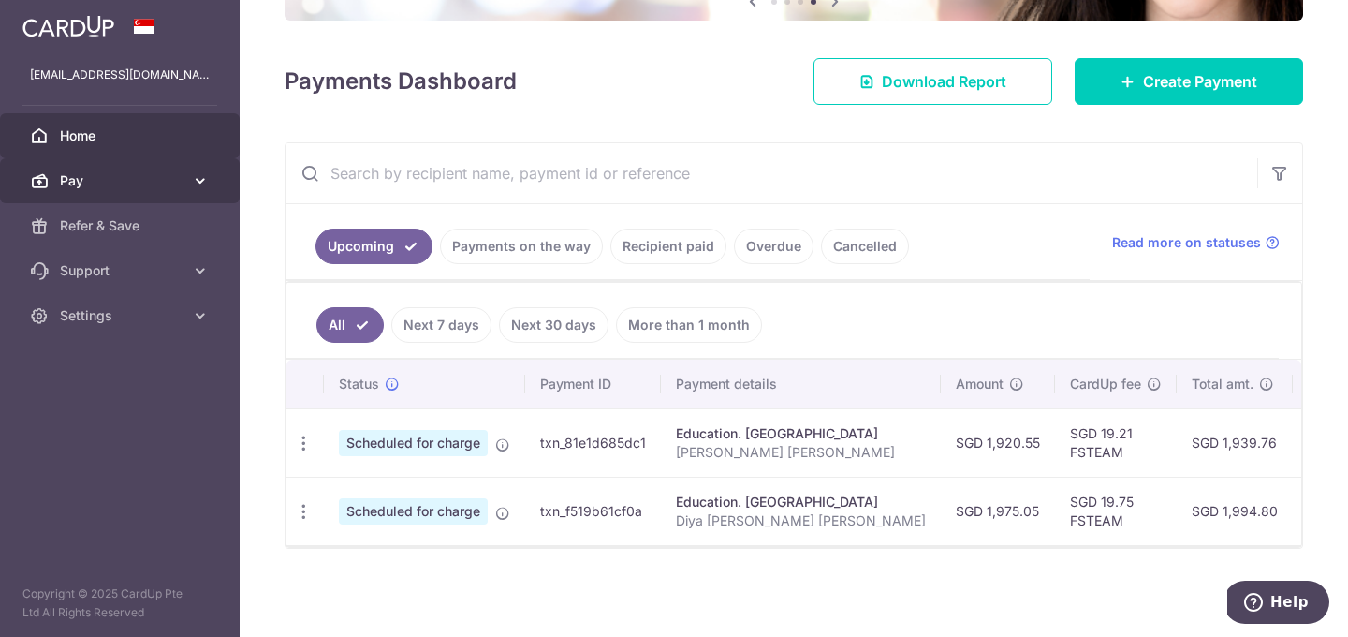
click at [80, 180] on span "Pay" at bounding box center [122, 180] width 124 height 19
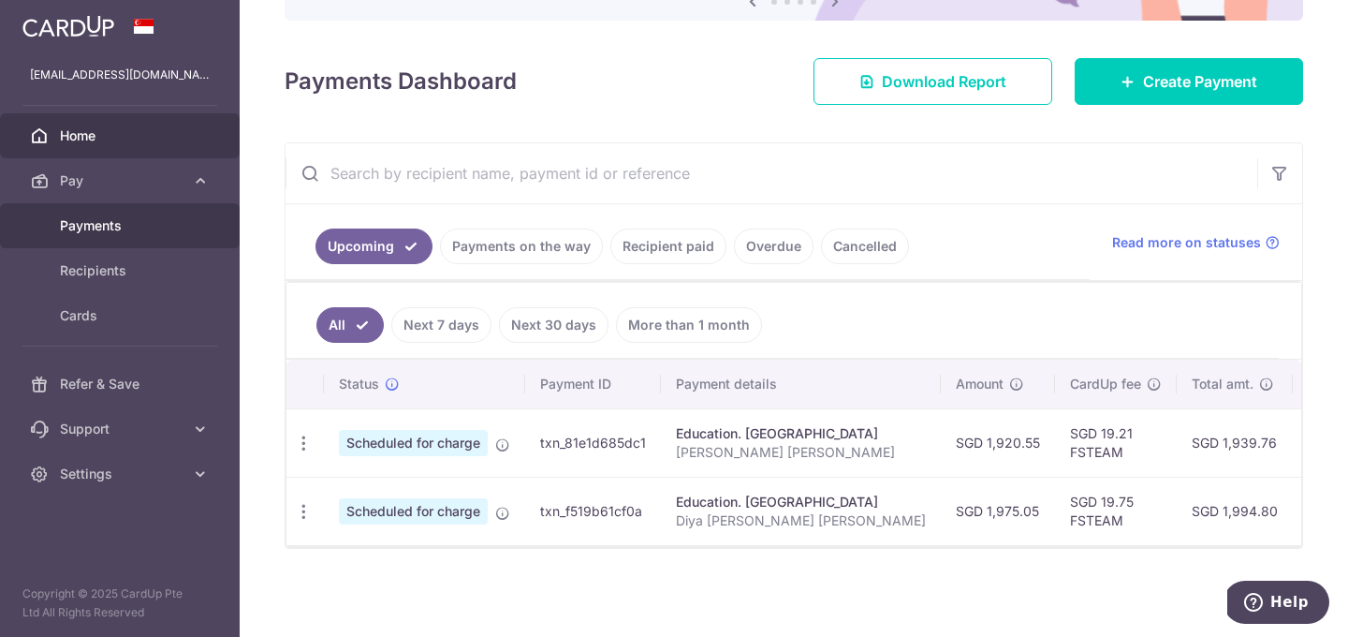
click at [83, 229] on span "Payments" at bounding box center [122, 225] width 124 height 19
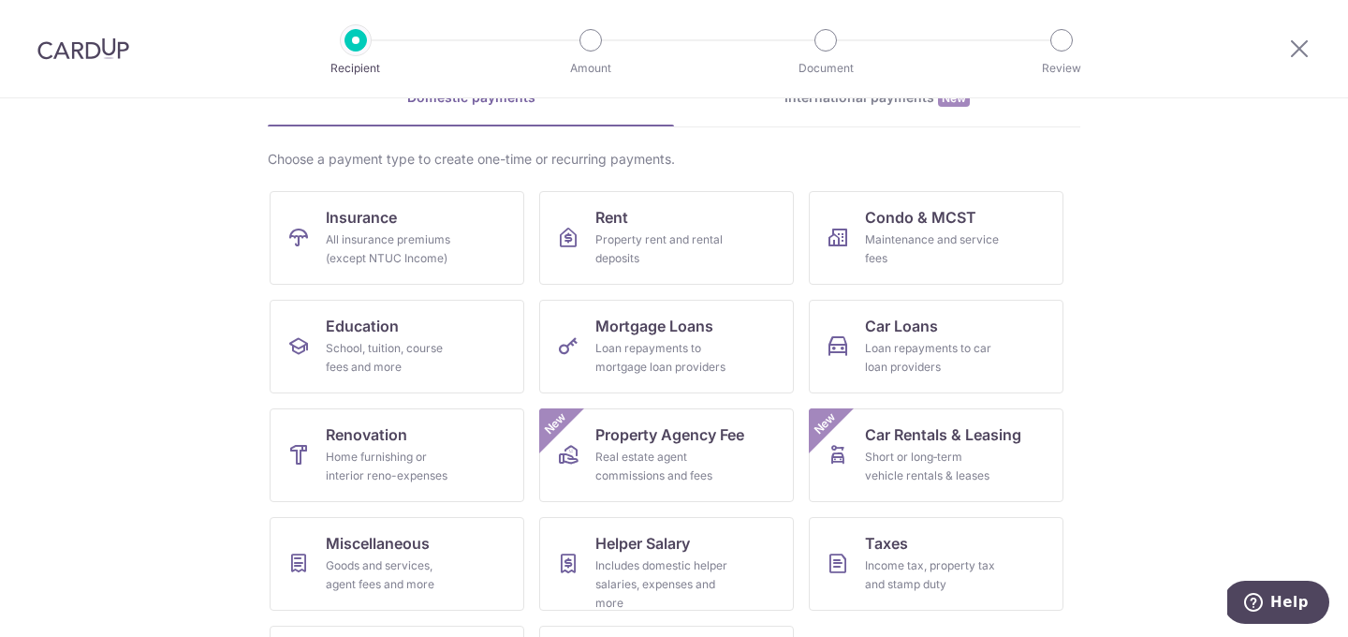
scroll to position [239, 0]
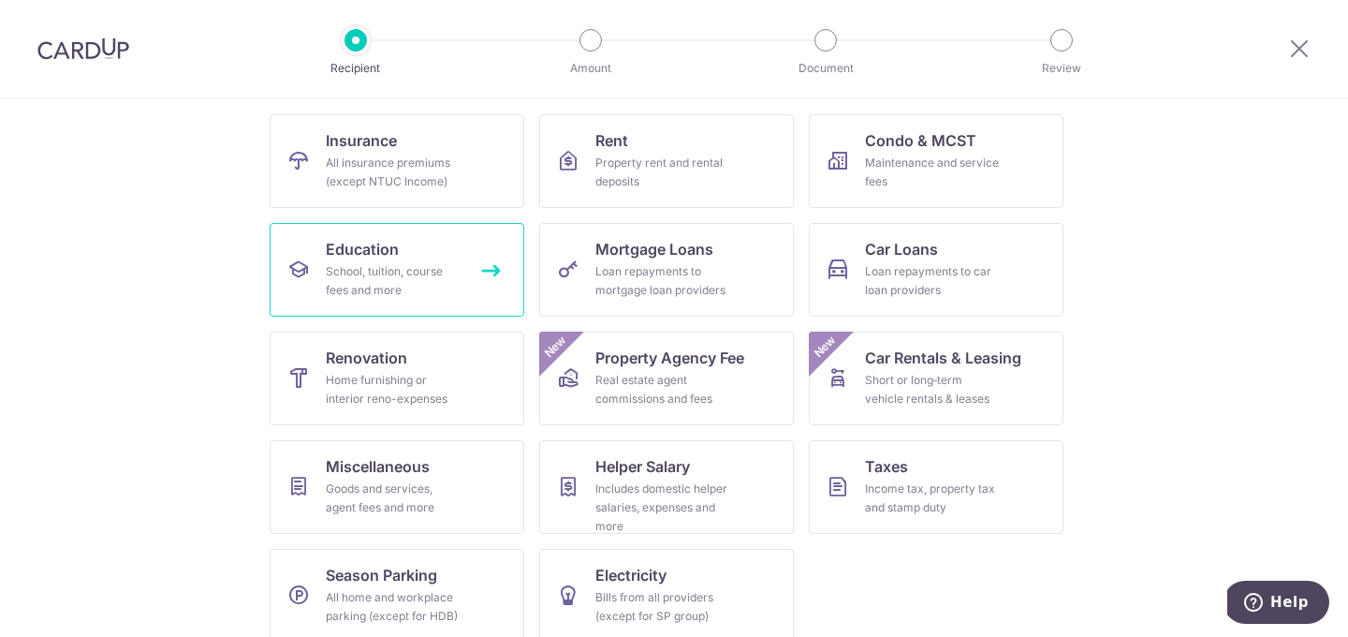
click at [446, 249] on link "Education School, tuition, course fees and more" at bounding box center [397, 270] width 255 height 94
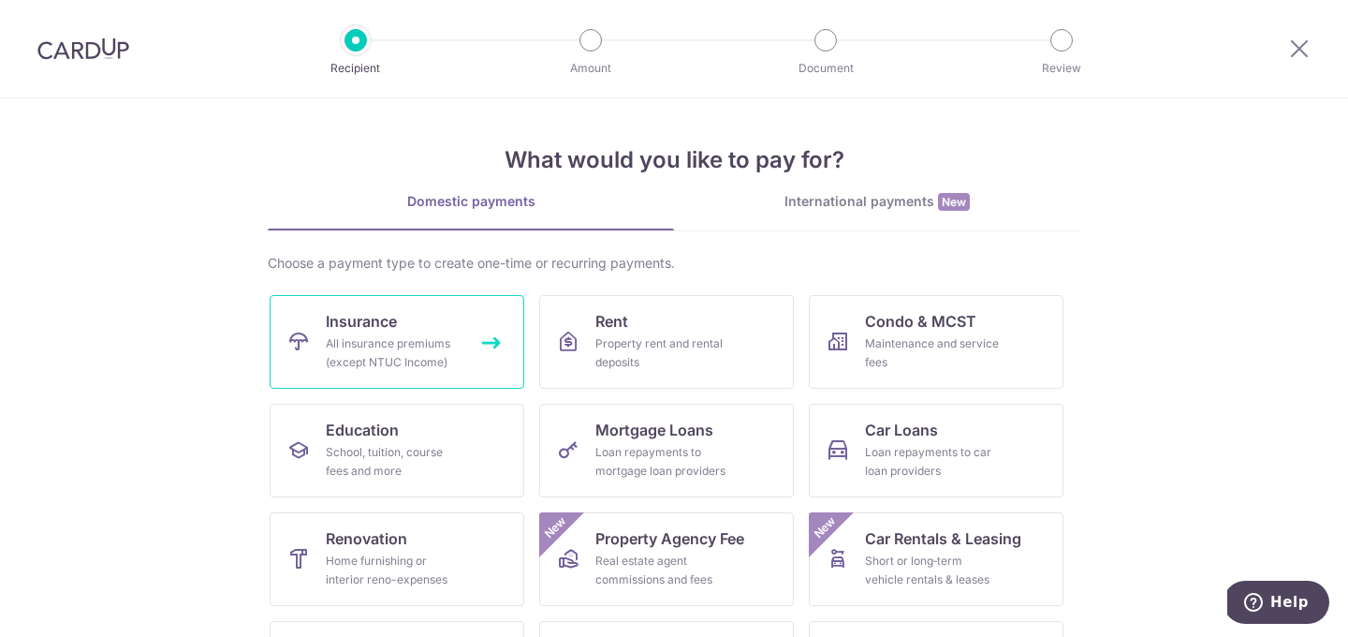
scroll to position [71, 0]
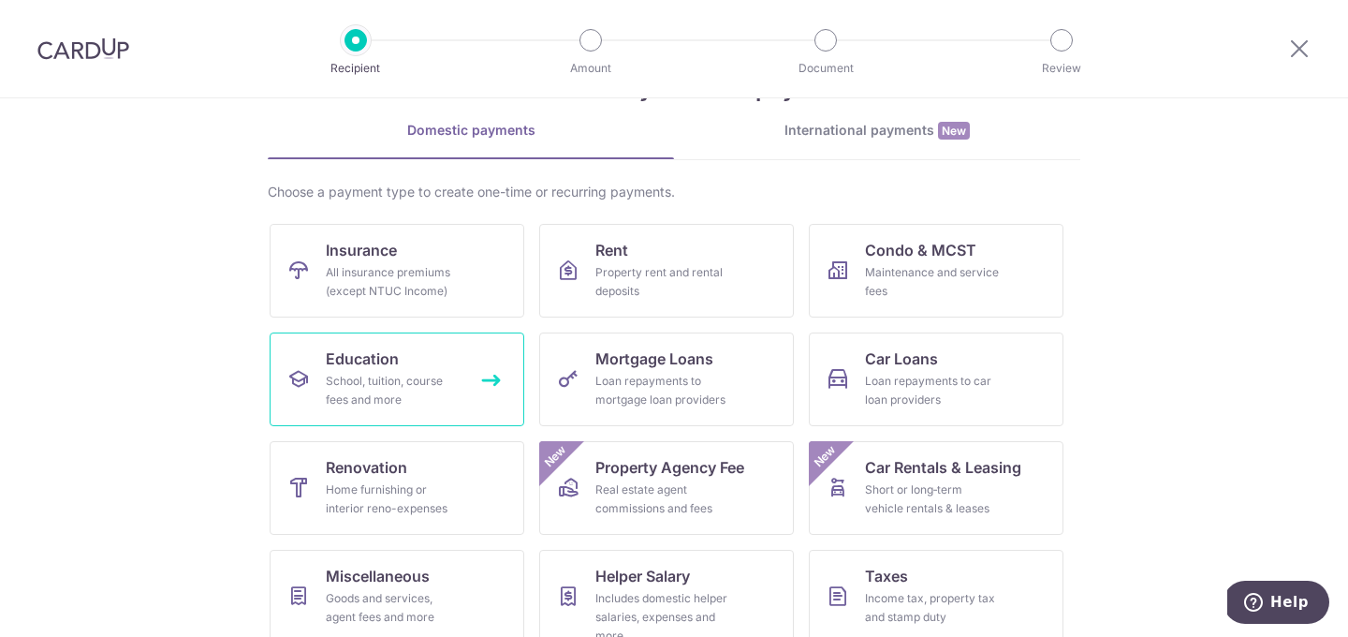
click at [387, 374] on div "School, tuition, course fees and more" at bounding box center [393, 390] width 135 height 37
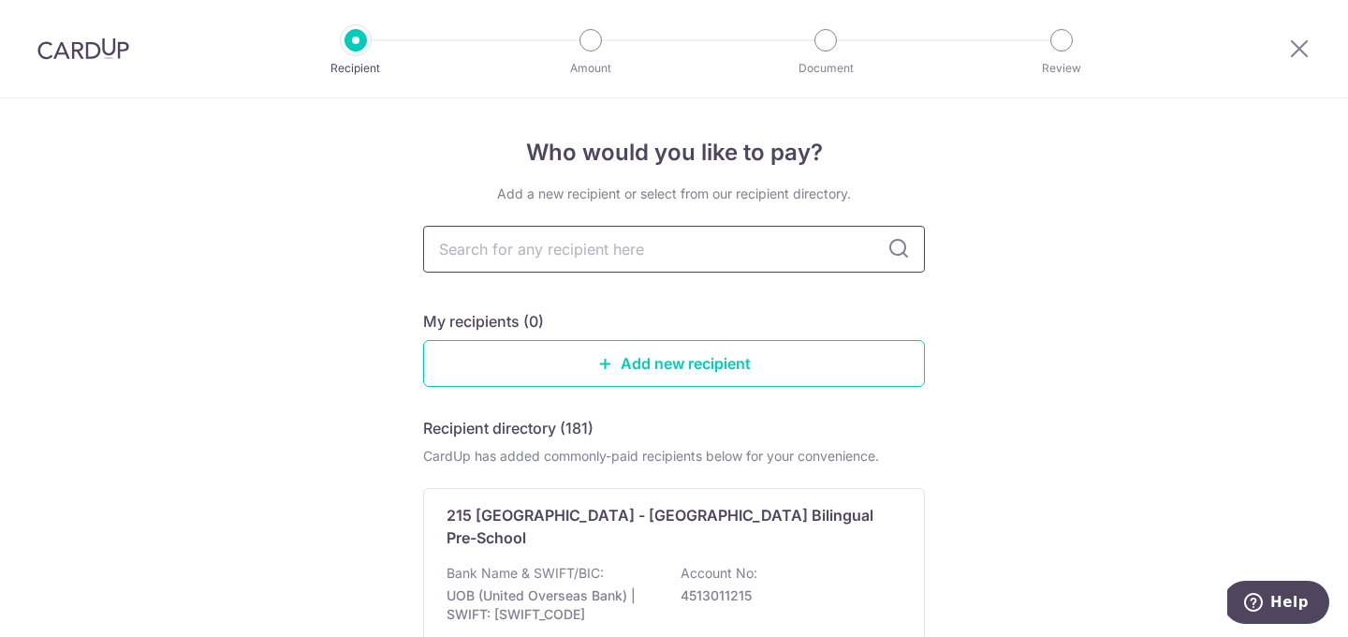
click at [520, 255] on input "text" at bounding box center [674, 249] width 502 height 47
type input "little"
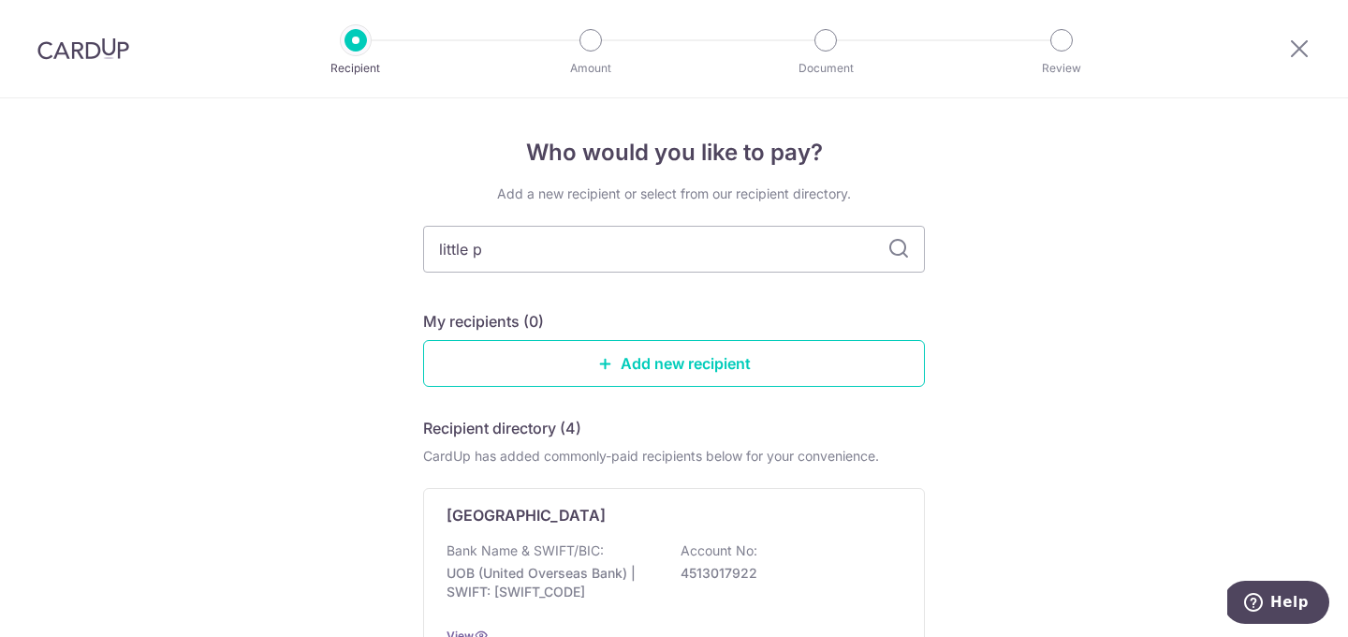
type input "little pa"
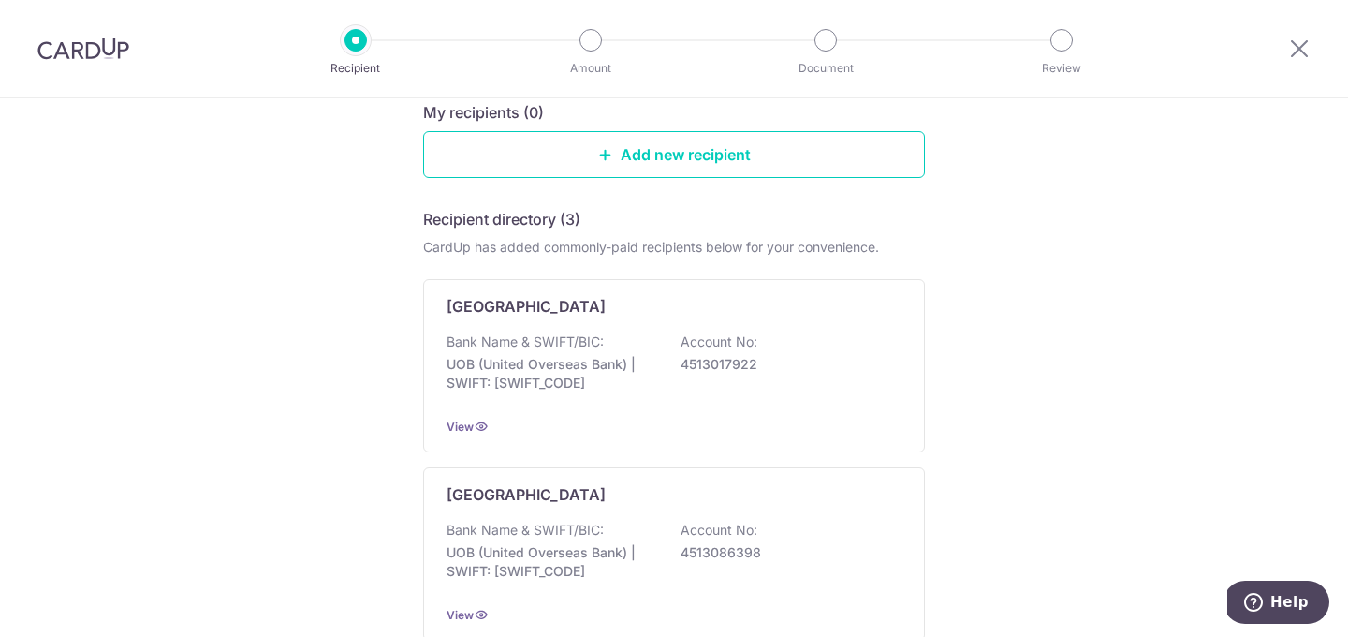
scroll to position [223, 0]
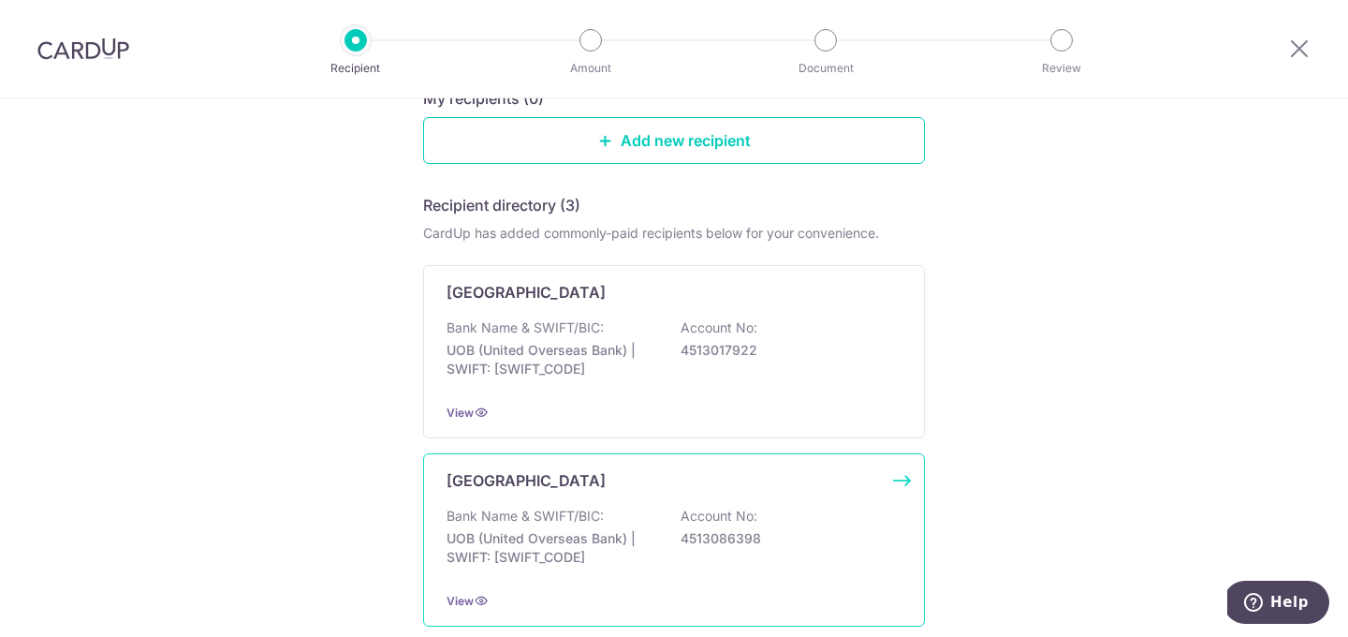
click at [561, 523] on p "Bank Name & SWIFT/BIC:" at bounding box center [525, 516] width 157 height 19
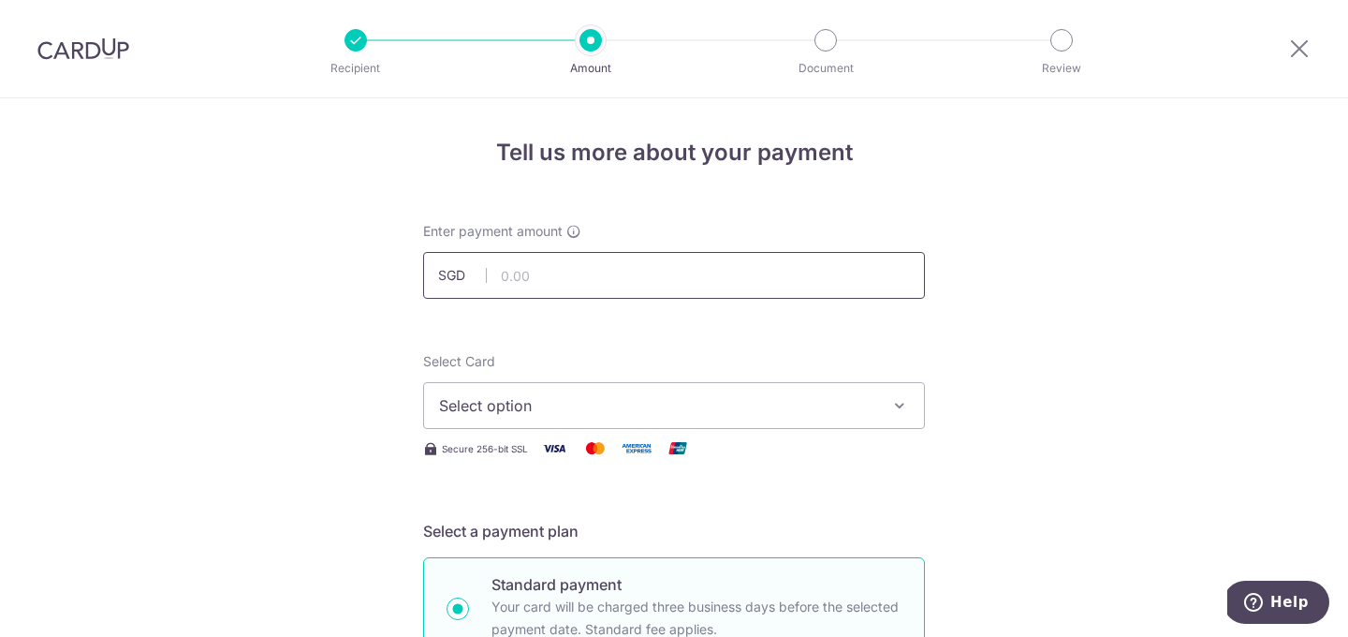
click at [580, 282] on input "text" at bounding box center [674, 275] width 502 height 47
type input "425.10"
click at [542, 402] on span "Select option" at bounding box center [657, 405] width 436 height 22
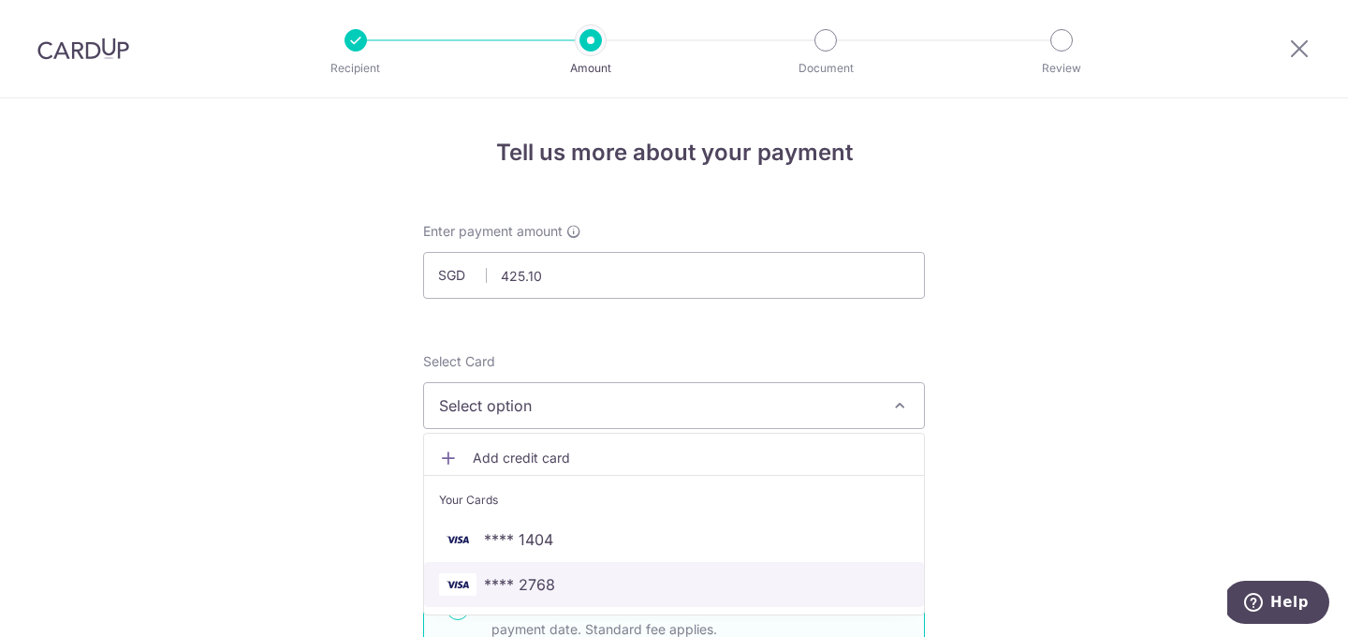
click at [524, 573] on span "**** 2768" at bounding box center [519, 584] width 71 height 22
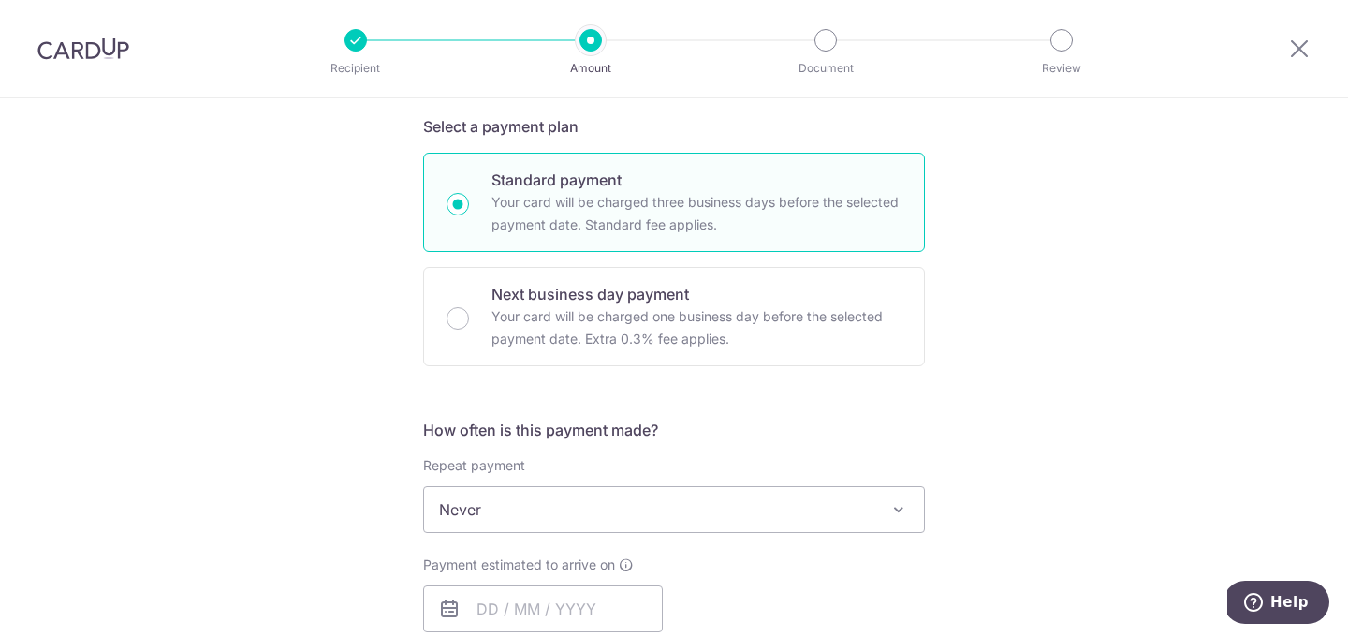
scroll to position [636, 0]
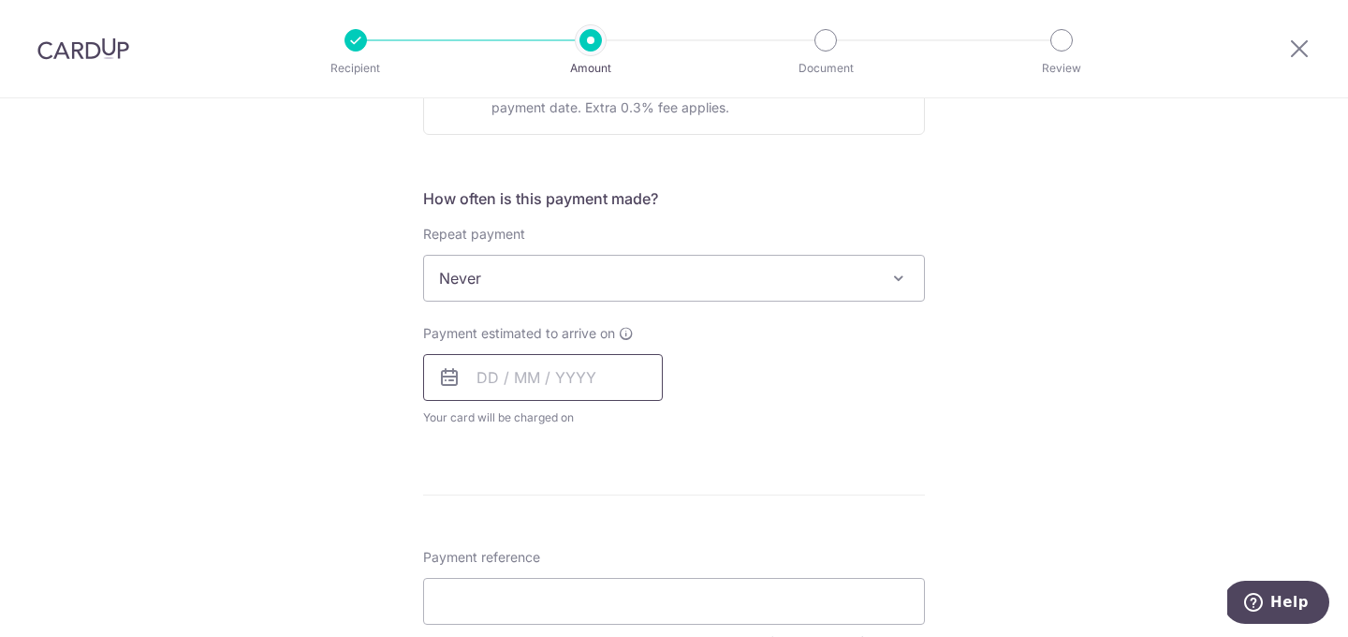
click at [486, 372] on input "text" at bounding box center [543, 377] width 240 height 47
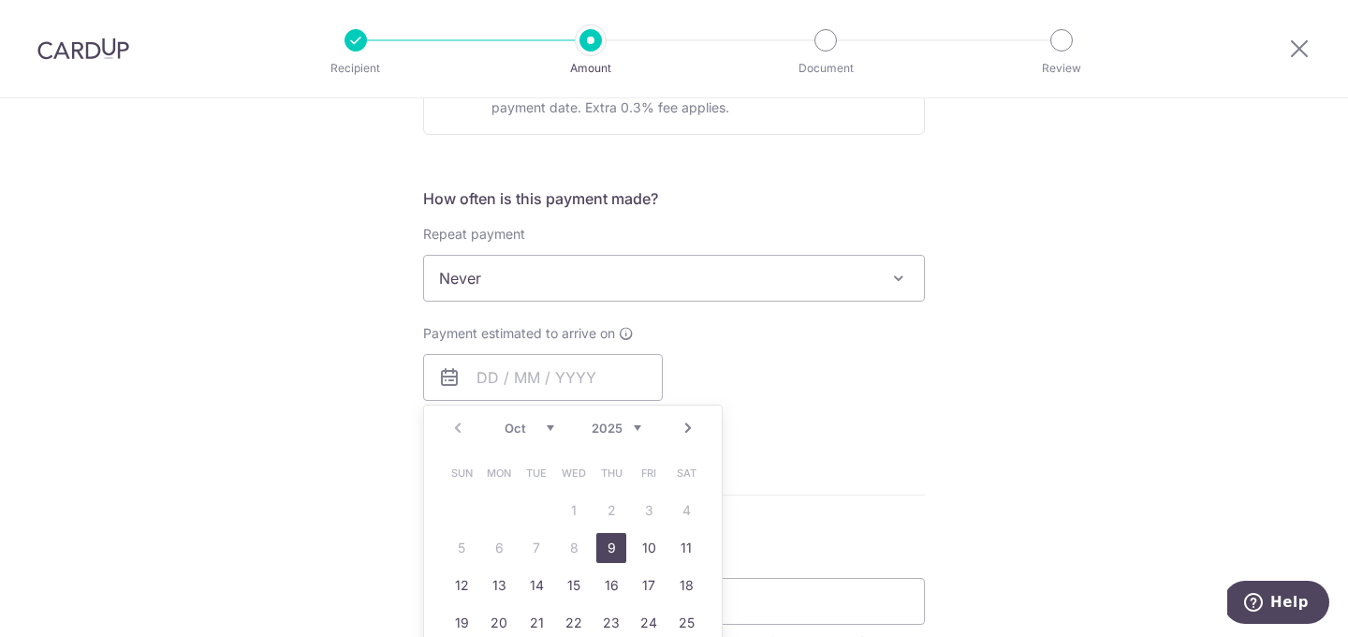
click at [624, 547] on link "9" at bounding box center [611, 548] width 30 height 30
type input "09/10/2025"
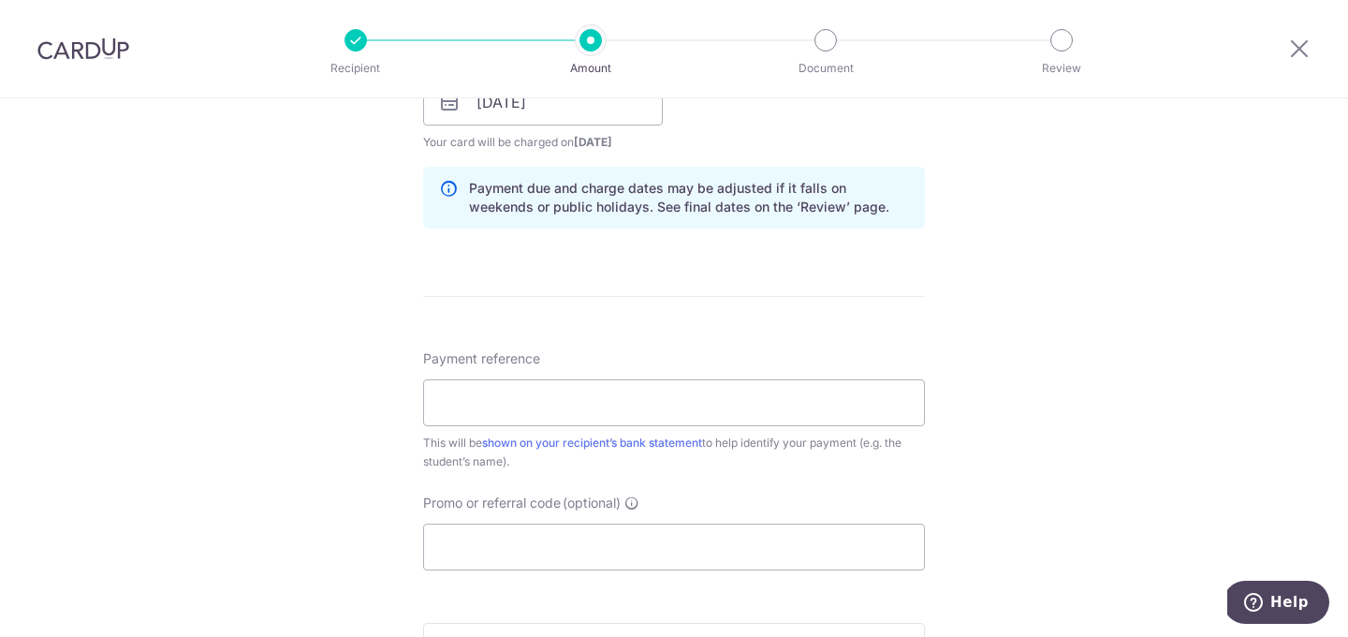
scroll to position [911, 0]
click at [711, 412] on input "Payment reference" at bounding box center [674, 402] width 502 height 47
click at [663, 410] on input "Payment reference" at bounding box center [674, 402] width 502 height 47
click at [628, 409] on input "Payment reference" at bounding box center [674, 402] width 502 height 47
type input "Invoice 20251000160"
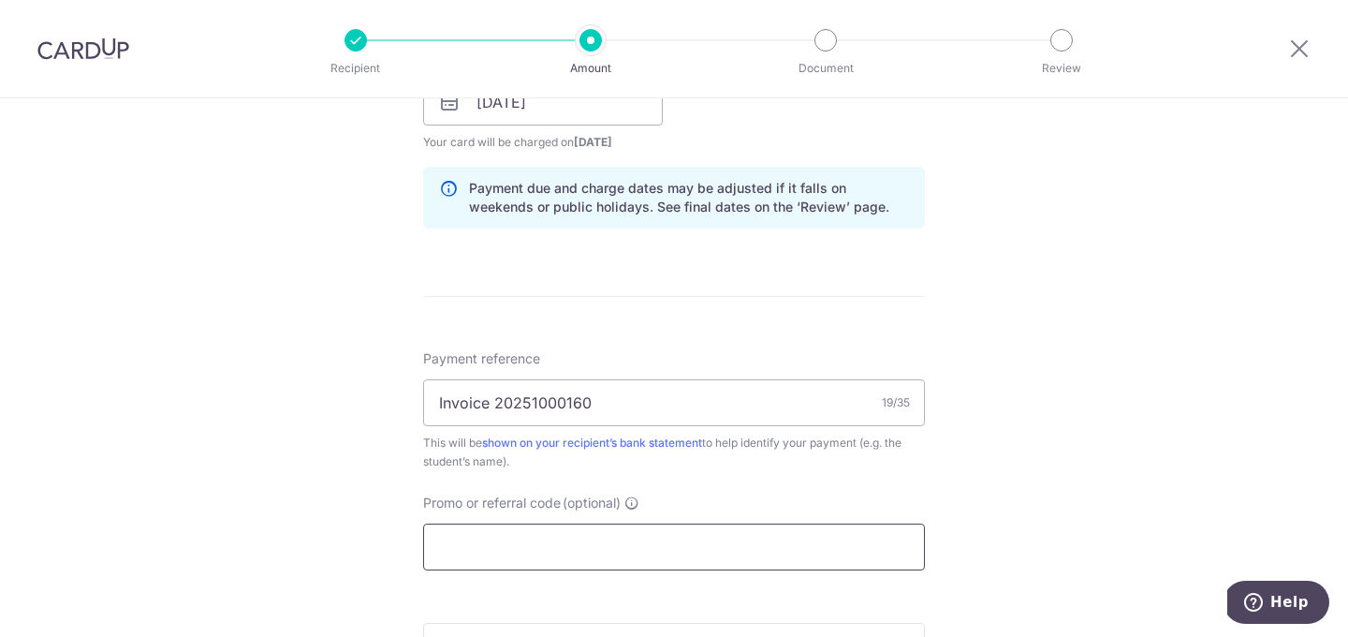
click at [566, 545] on input "Promo or referral code (optional)" at bounding box center [674, 546] width 502 height 47
paste input "FSTEAM"
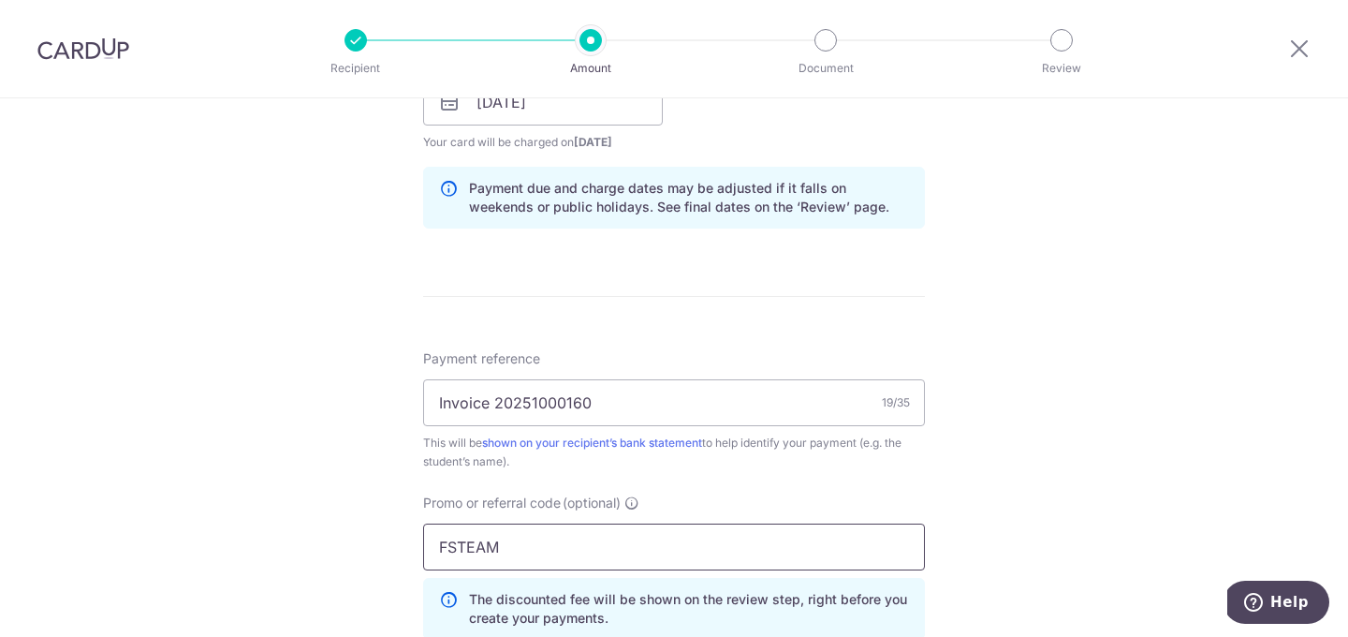
type input "FSTEAM"
click at [307, 493] on div "Tell us more about your payment Enter payment amount SGD 425.10 425.10 Select C…" at bounding box center [674, 114] width 1348 height 1855
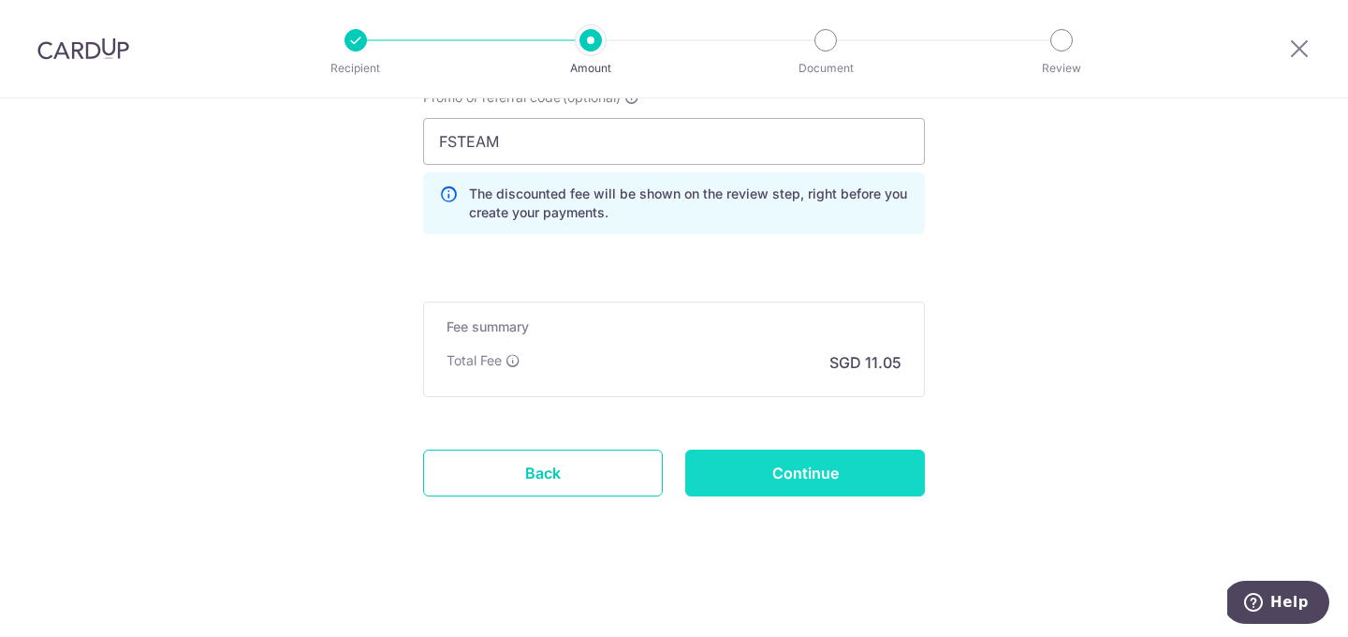
click at [725, 470] on input "Continue" at bounding box center [805, 472] width 240 height 47
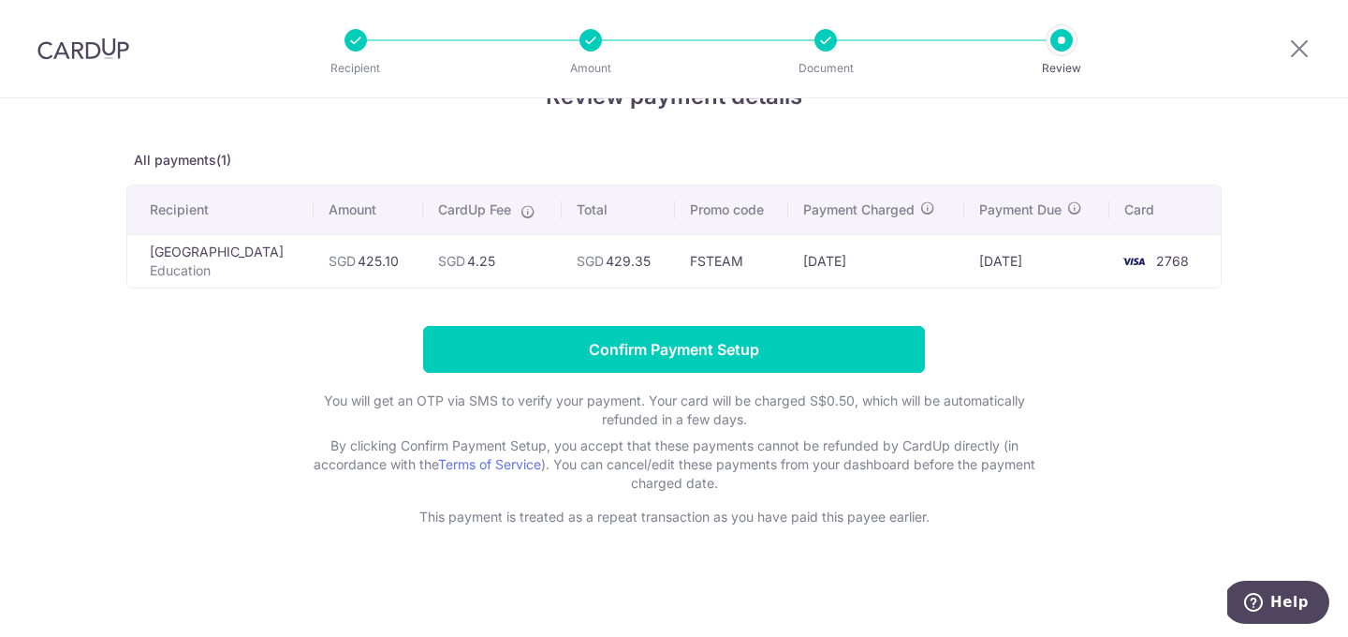
scroll to position [75, 0]
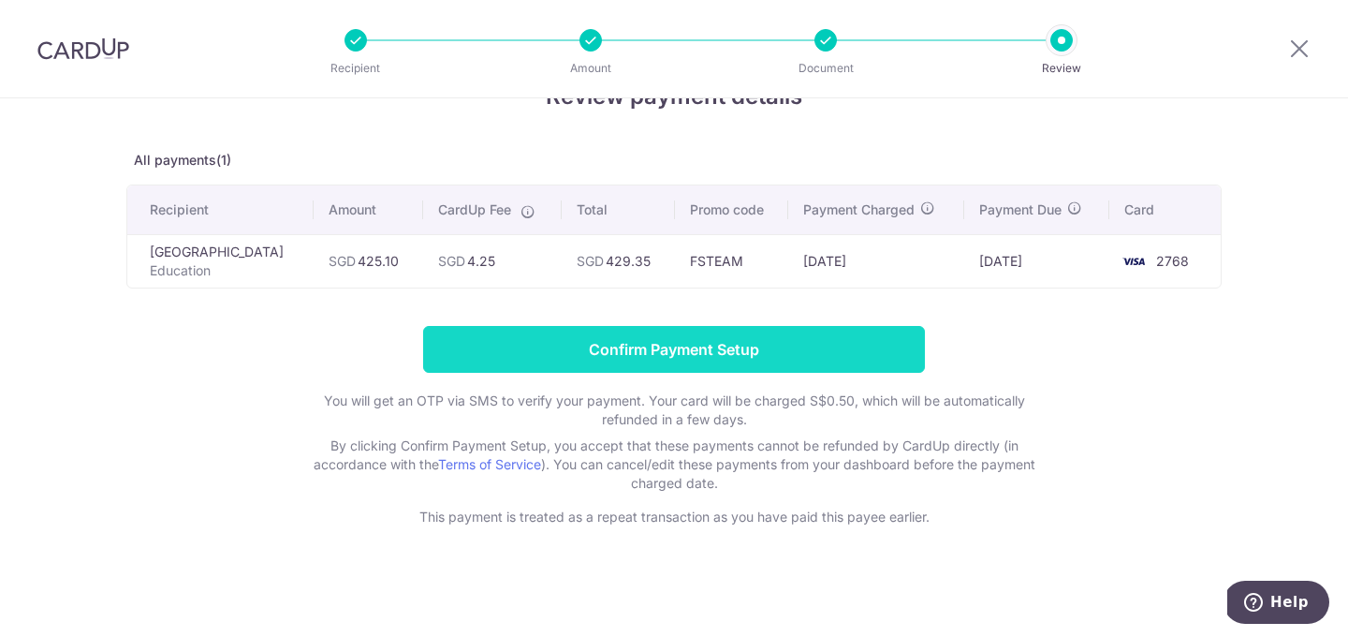
click at [669, 347] on input "Confirm Payment Setup" at bounding box center [674, 349] width 502 height 47
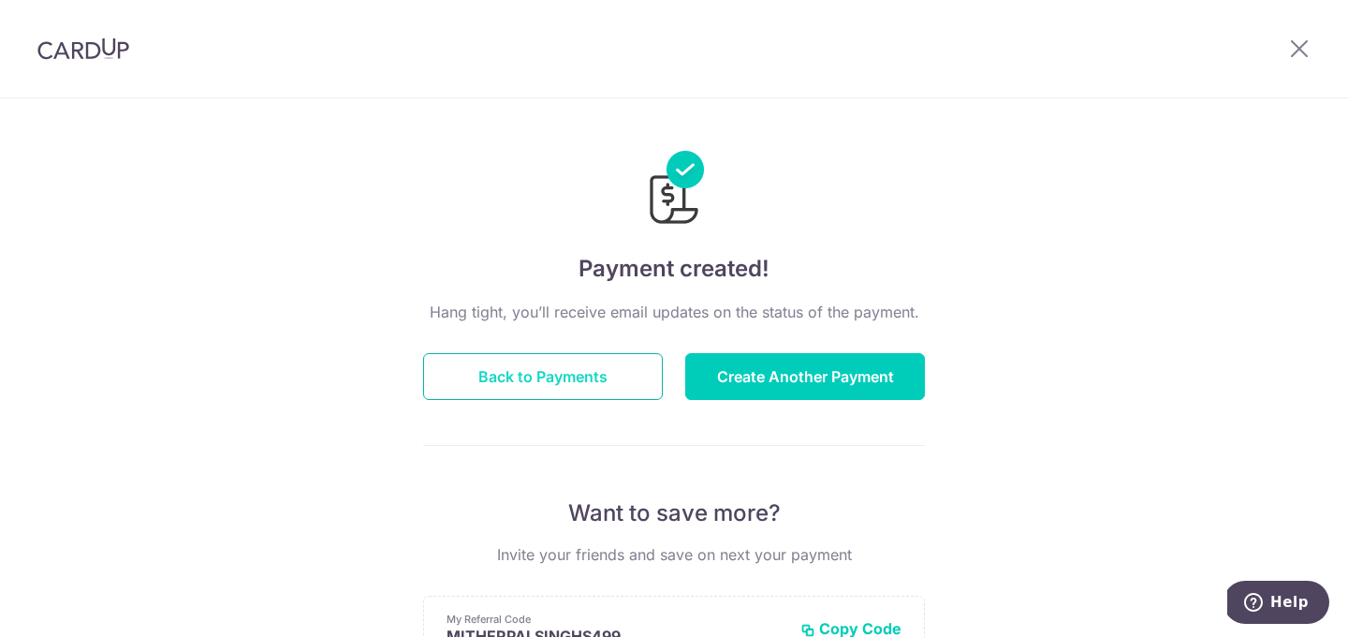
click at [543, 370] on button "Back to Payments" at bounding box center [543, 376] width 240 height 47
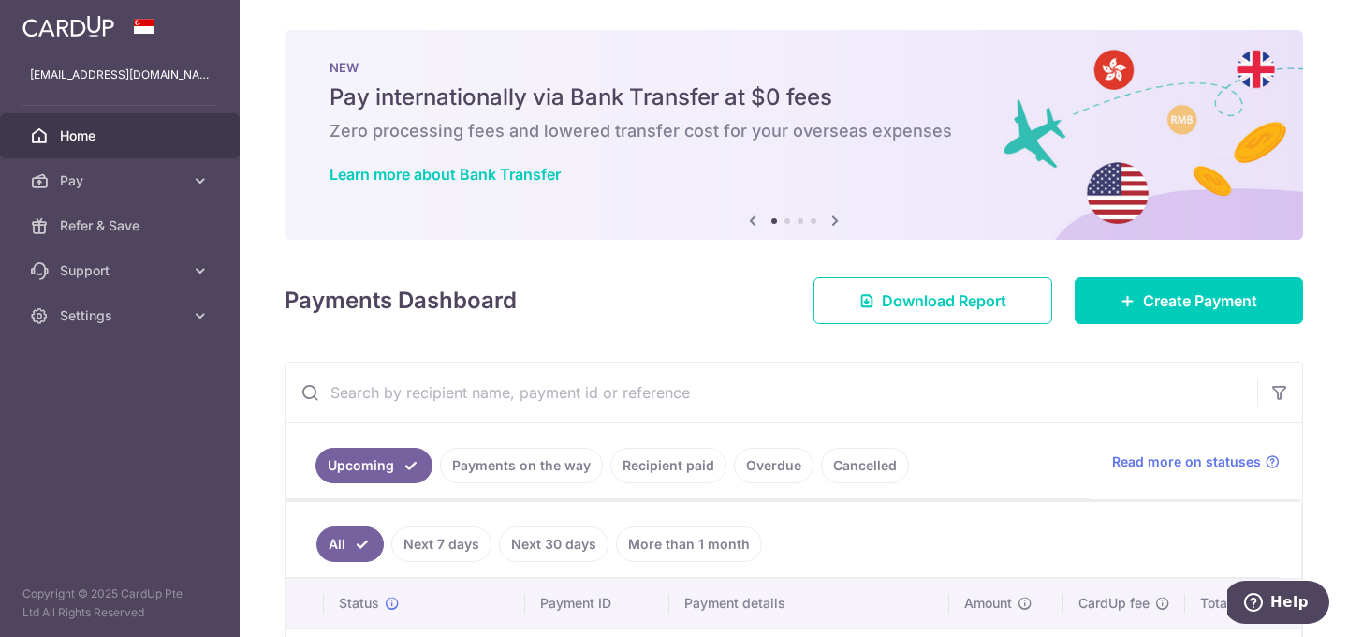
scroll to position [287, 0]
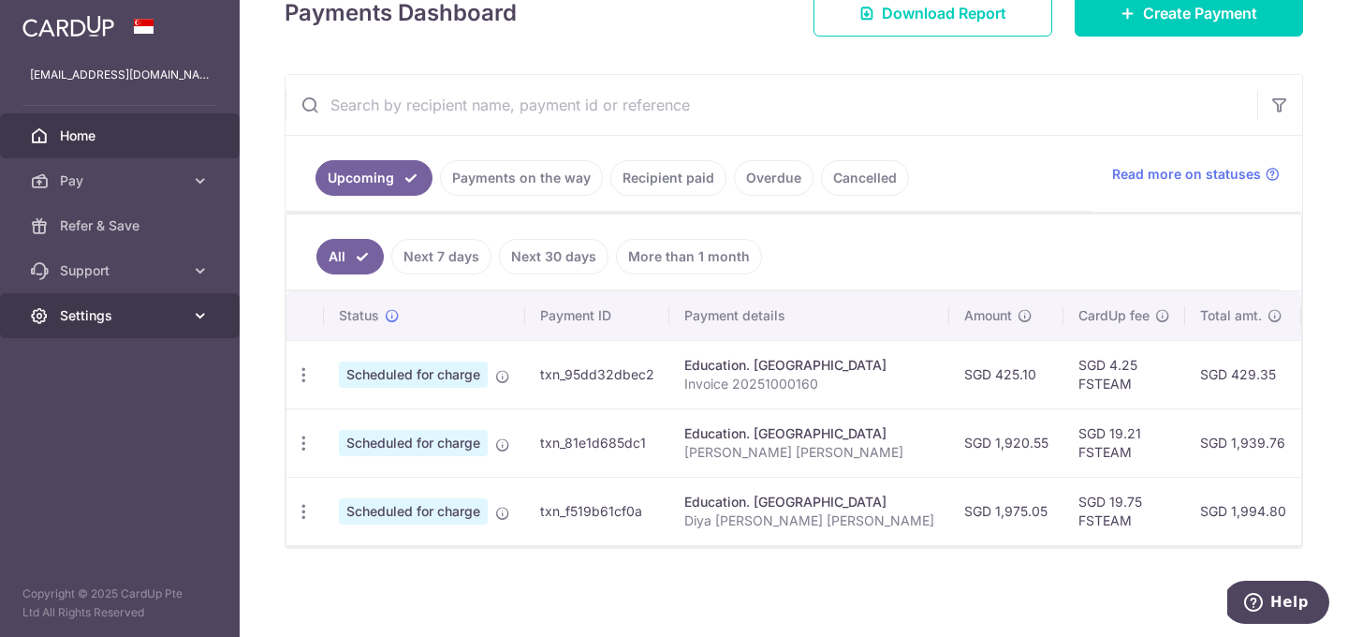
click at [171, 307] on span "Settings" at bounding box center [122, 315] width 124 height 19
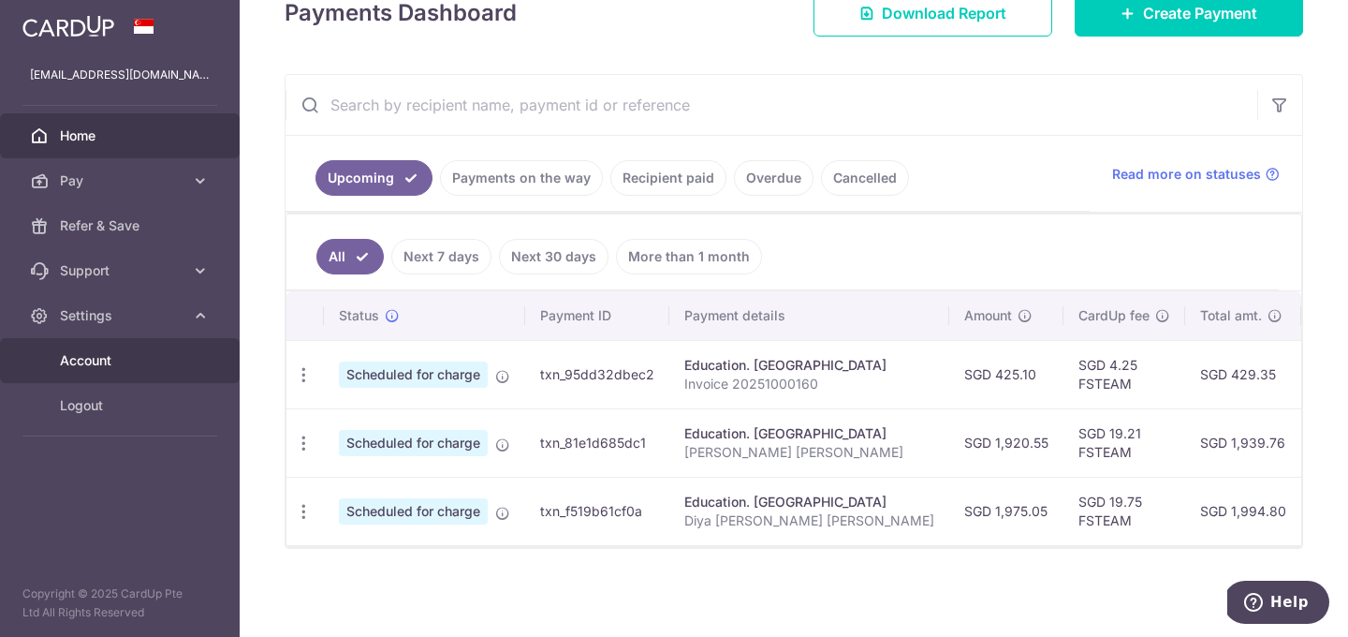
click at [112, 358] on span "Account" at bounding box center [122, 360] width 124 height 19
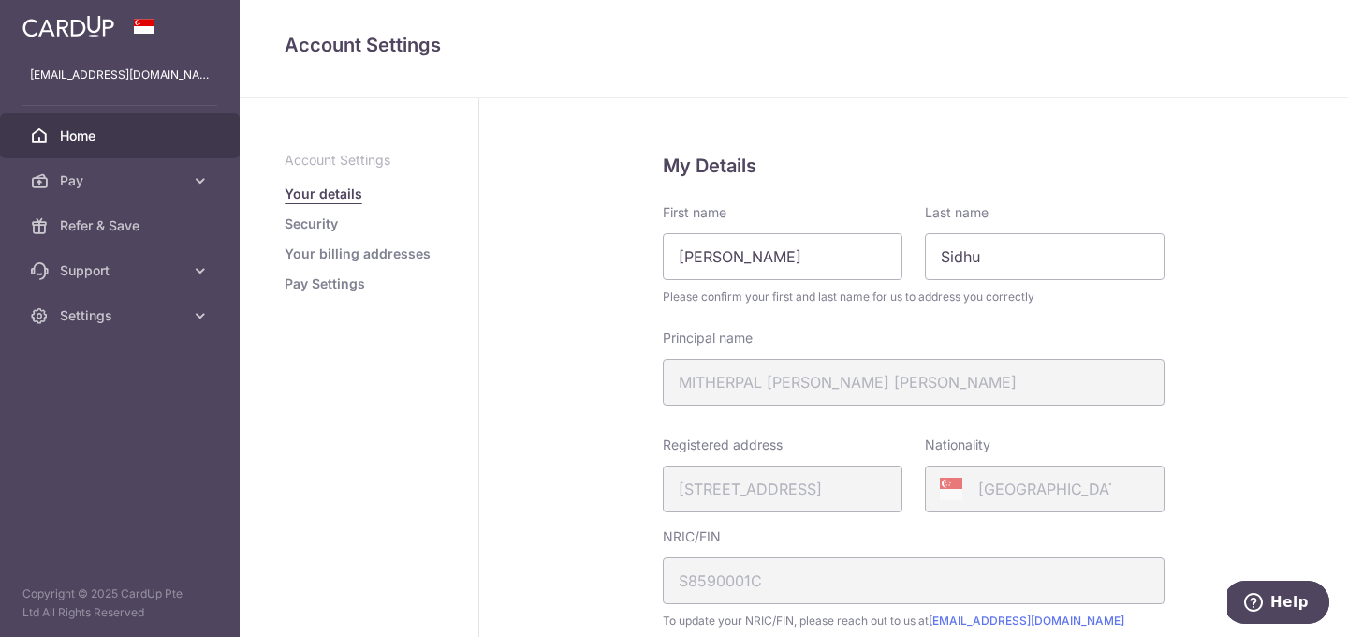
click at [67, 145] on link "Home" at bounding box center [120, 135] width 240 height 45
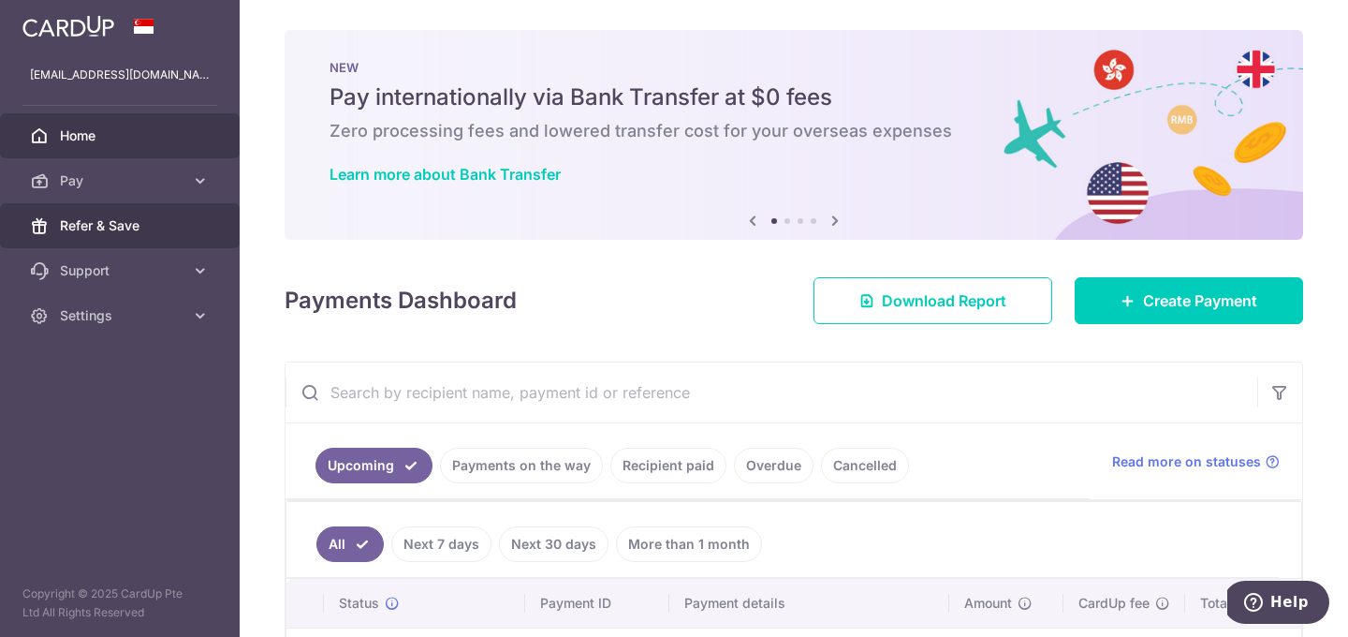
click at [71, 222] on span "Refer & Save" at bounding box center [122, 225] width 124 height 19
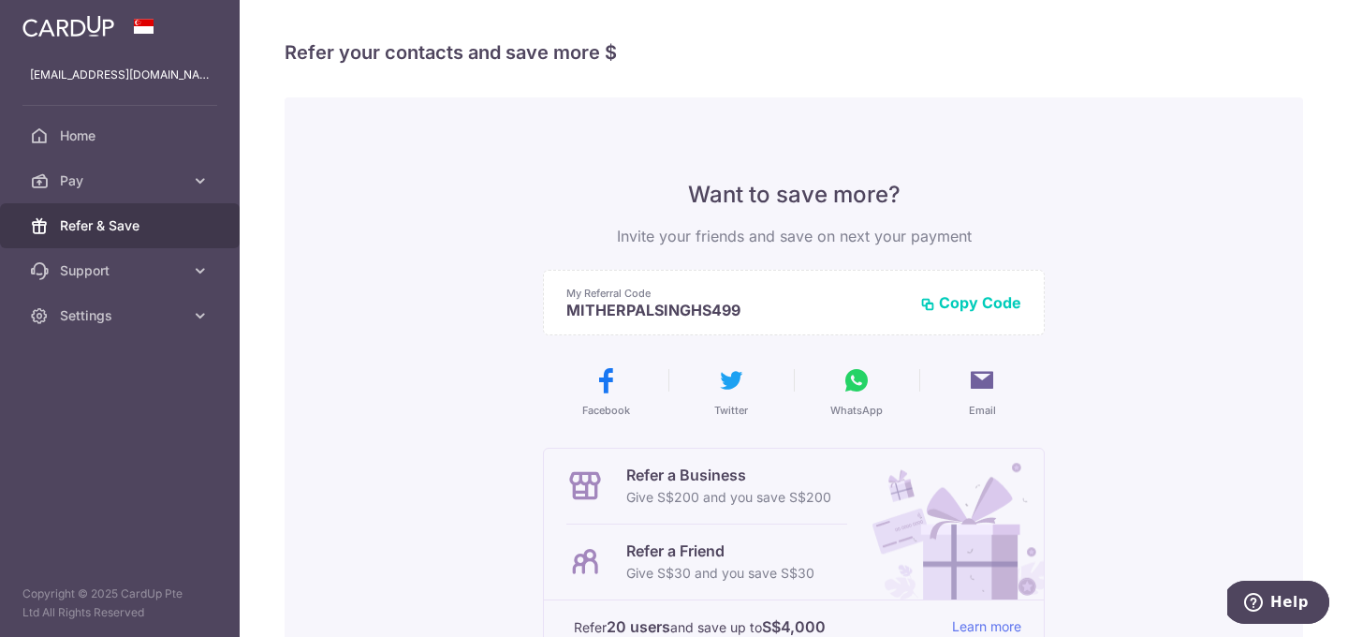
scroll to position [304, 0]
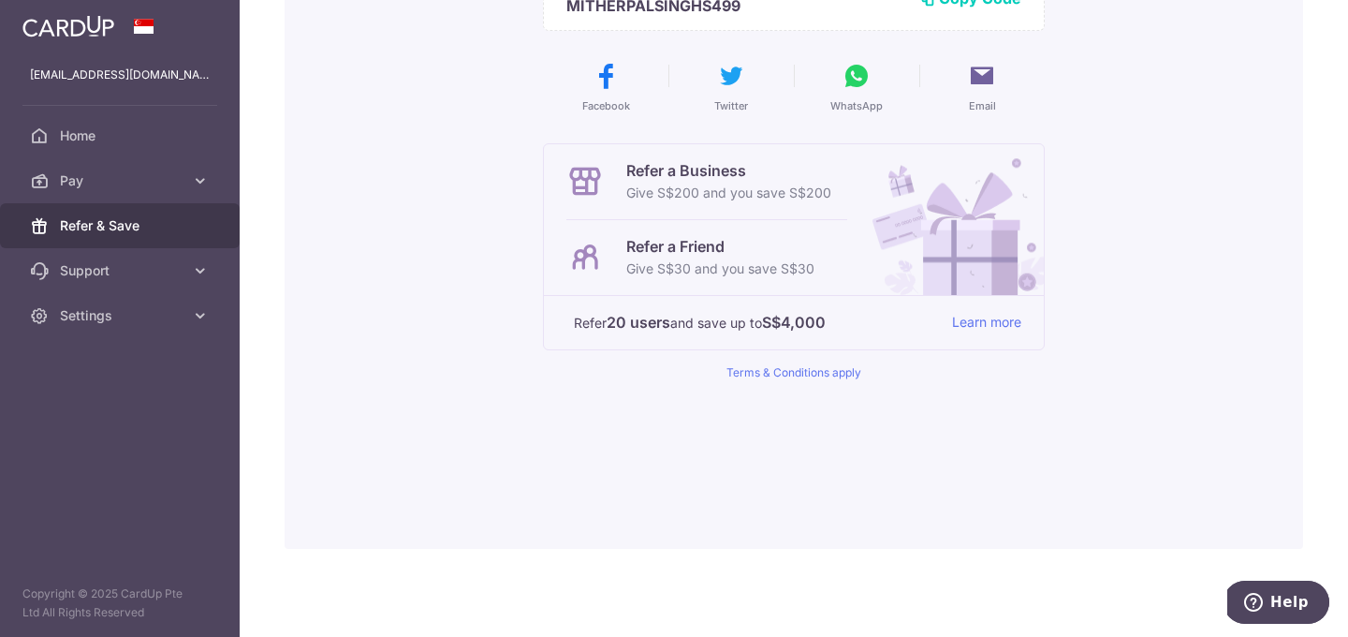
drag, startPoint x: 628, startPoint y: 271, endPoint x: 793, endPoint y: 269, distance: 164.8
click at [793, 269] on p "Give S$30 and you save S$30" at bounding box center [720, 268] width 188 height 22
click at [982, 320] on link "Learn more" at bounding box center [986, 322] width 69 height 23
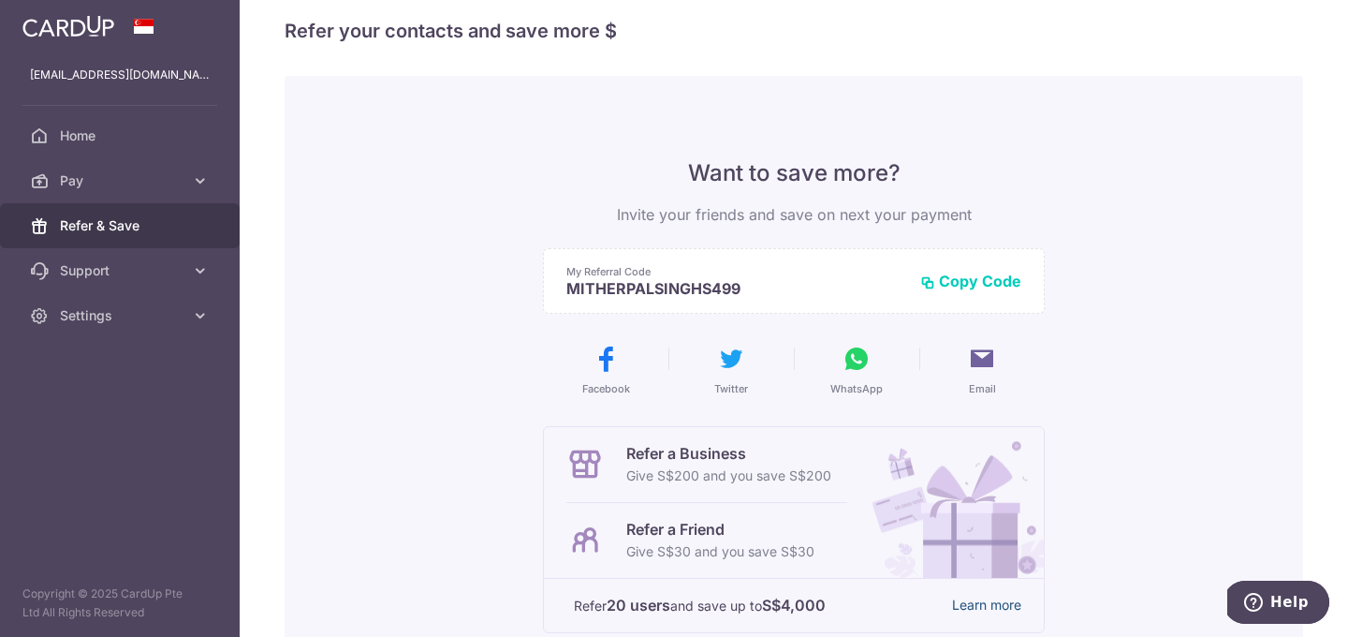
scroll to position [0, 0]
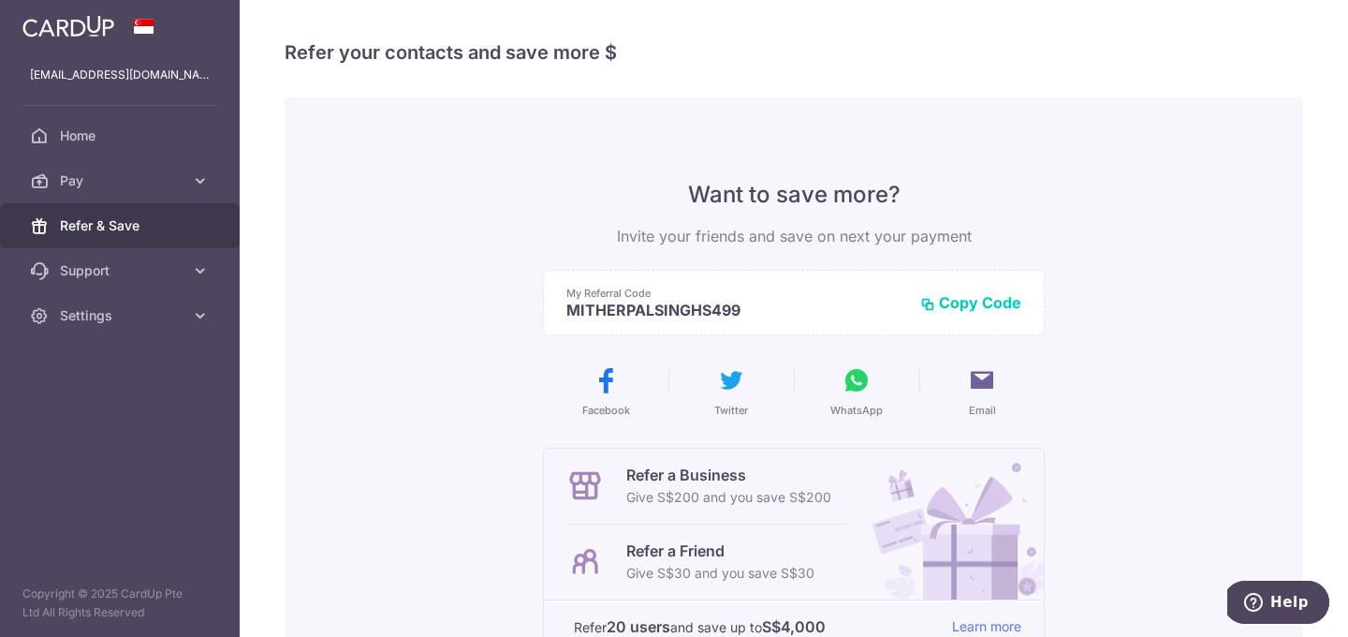
click at [725, 310] on p "MITHERPALSINGHS499" at bounding box center [735, 310] width 339 height 19
click at [650, 309] on p "MITHERPALSINGHS499" at bounding box center [735, 310] width 339 height 19
drag, startPoint x: 566, startPoint y: 314, endPoint x: 718, endPoint y: 324, distance: 153.0
click at [718, 324] on div "My Referral Code MITHERPALSINGHS499 Copy Code Copied" at bounding box center [794, 303] width 502 height 66
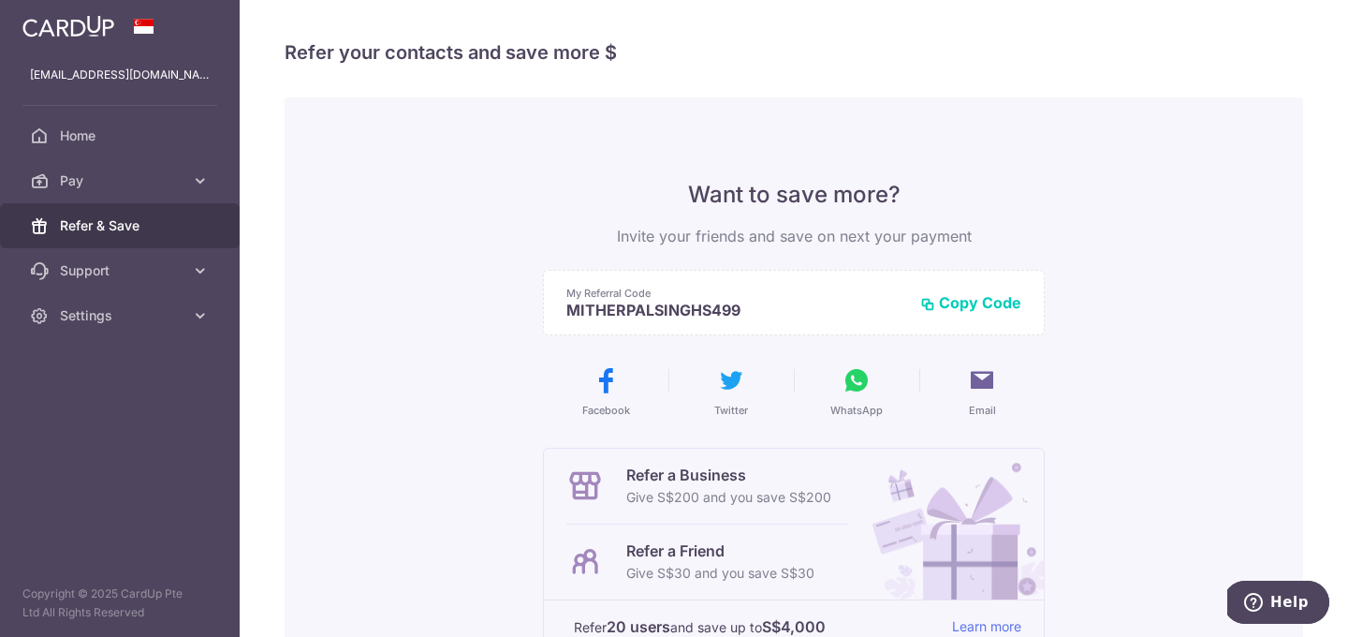
click at [800, 336] on div "Want to save more? Invite your friends and save on next your payment My Referra…" at bounding box center [794, 432] width 502 height 505
click at [962, 312] on button "Copy Code" at bounding box center [970, 302] width 101 height 19
click at [984, 386] on icon at bounding box center [982, 380] width 30 height 30
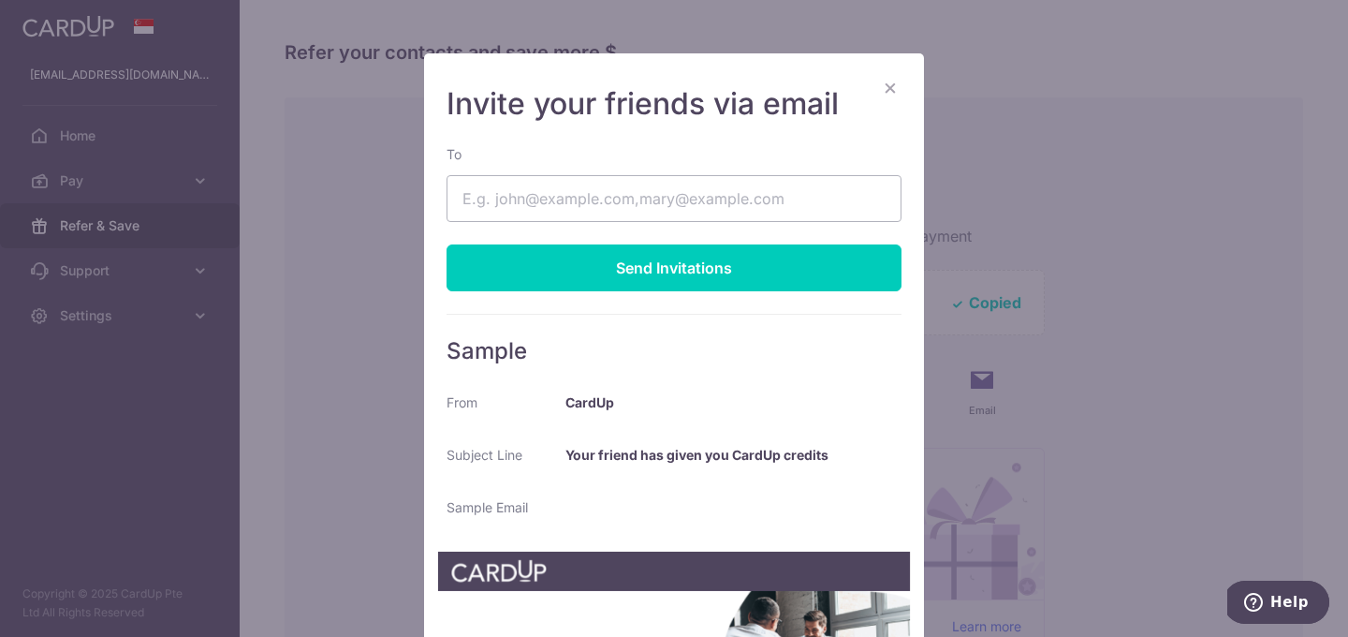
click at [885, 81] on button "×" at bounding box center [890, 87] width 22 height 22
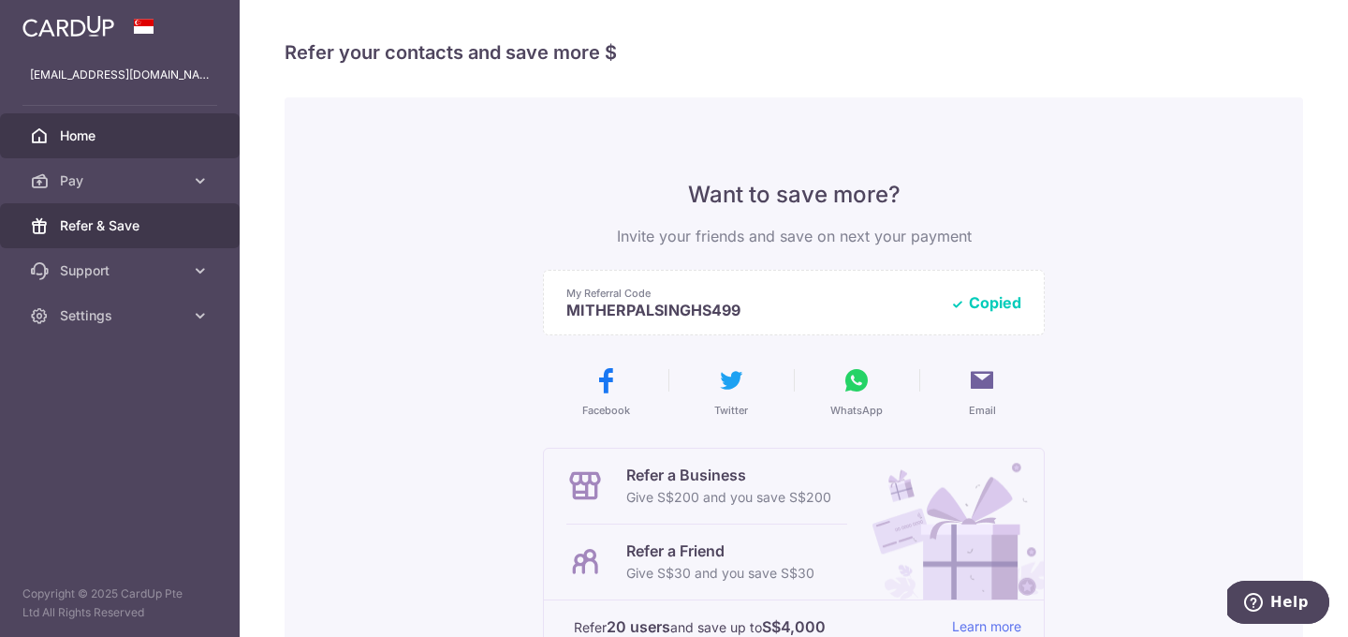
click at [82, 125] on link "Home" at bounding box center [120, 135] width 240 height 45
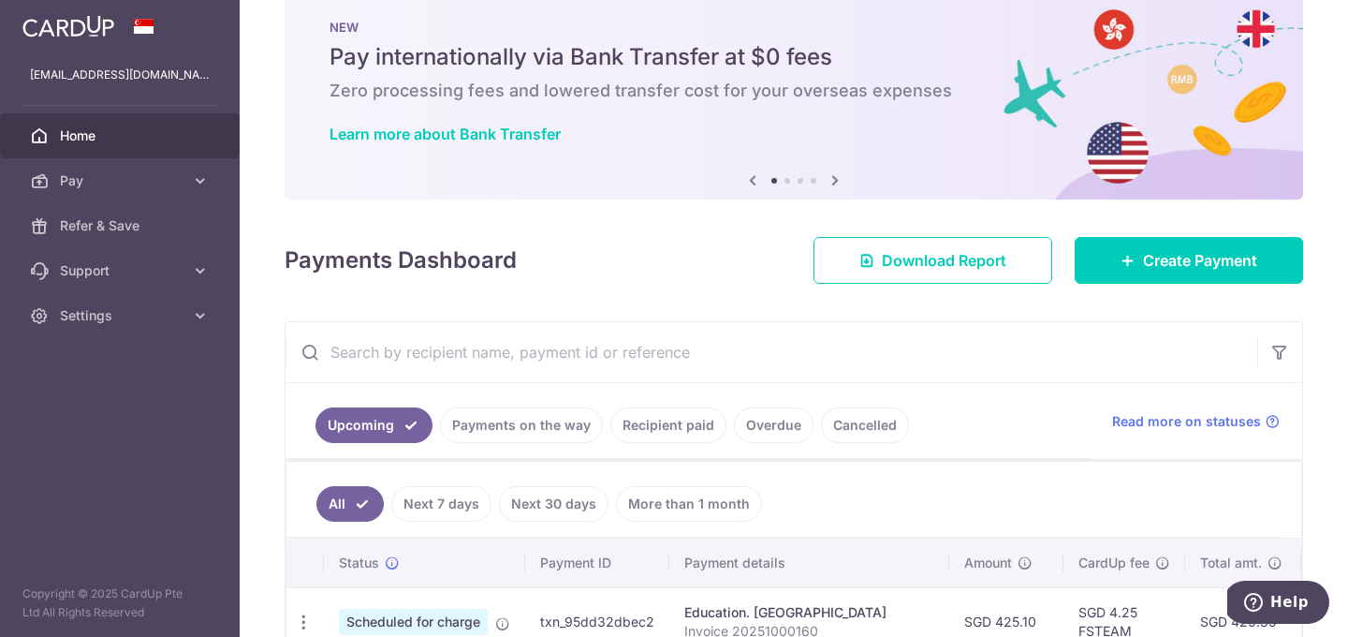
scroll to position [51, 0]
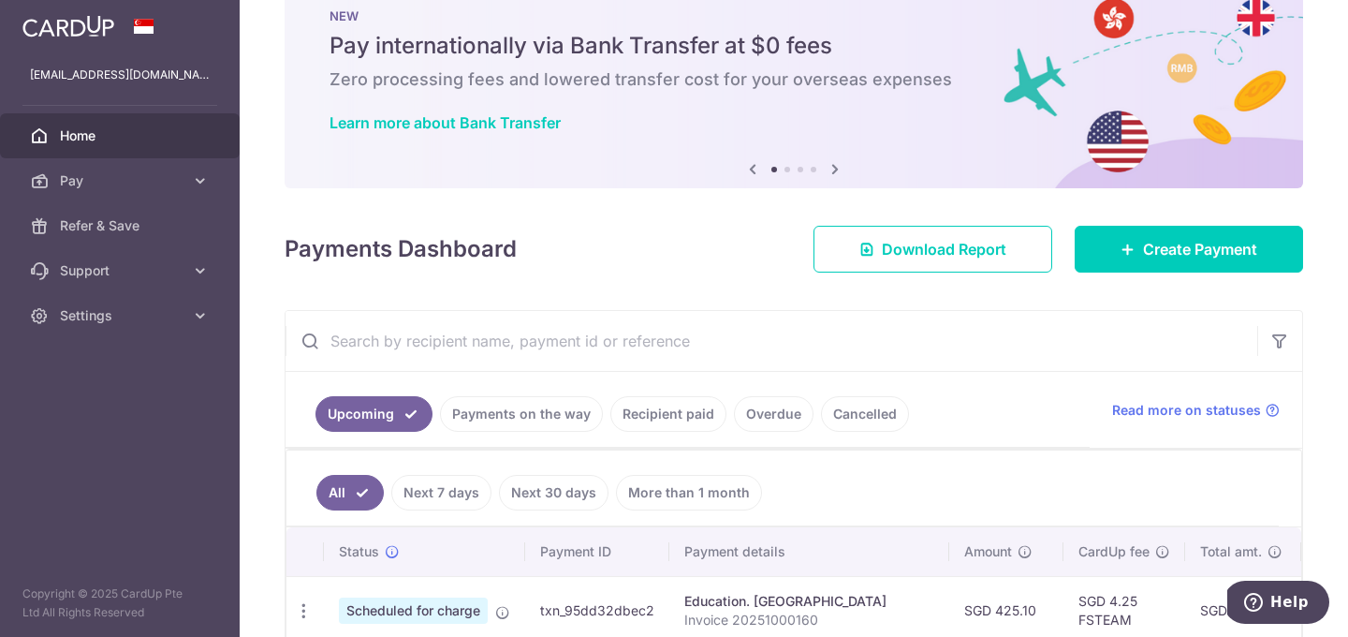
click at [841, 176] on icon at bounding box center [835, 168] width 22 height 23
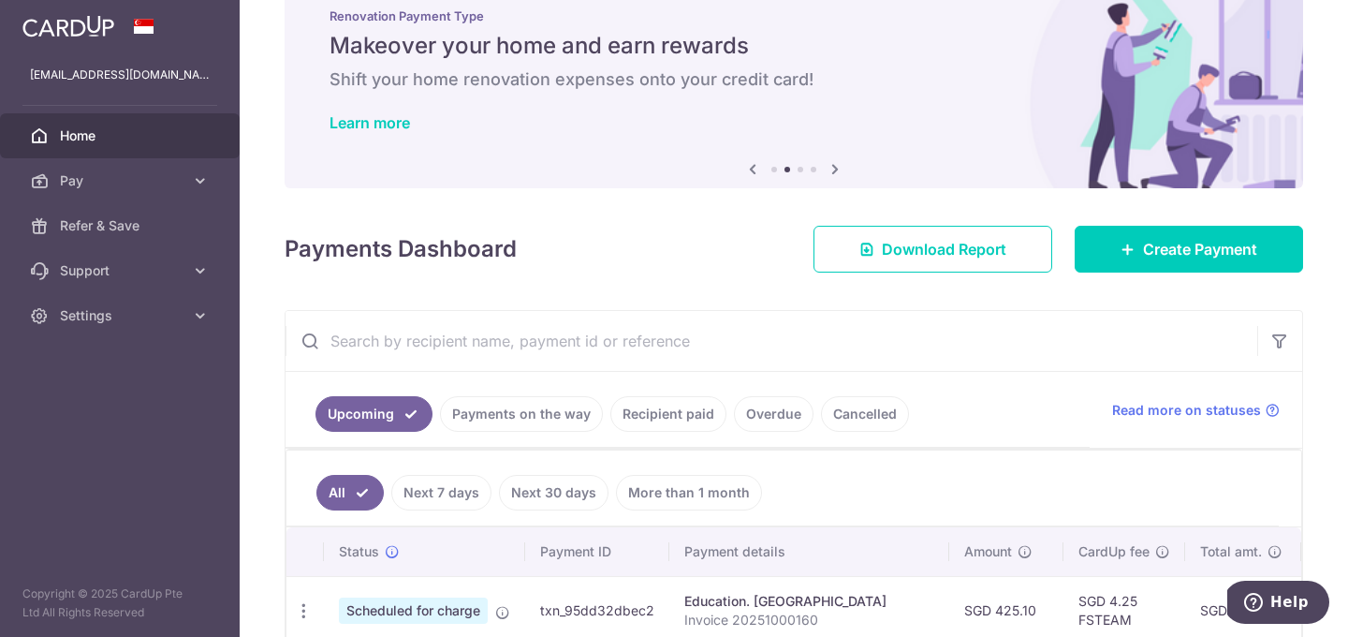
click at [841, 176] on icon at bounding box center [835, 168] width 22 height 23
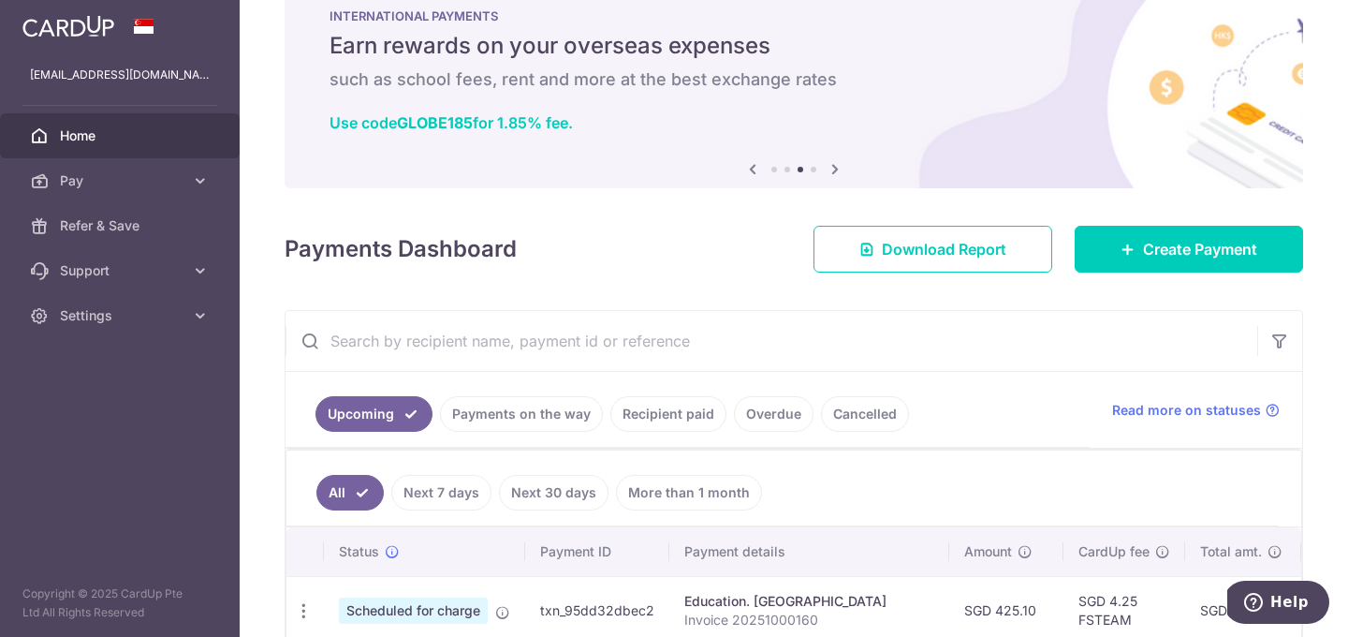
click at [841, 176] on icon at bounding box center [835, 168] width 22 height 23
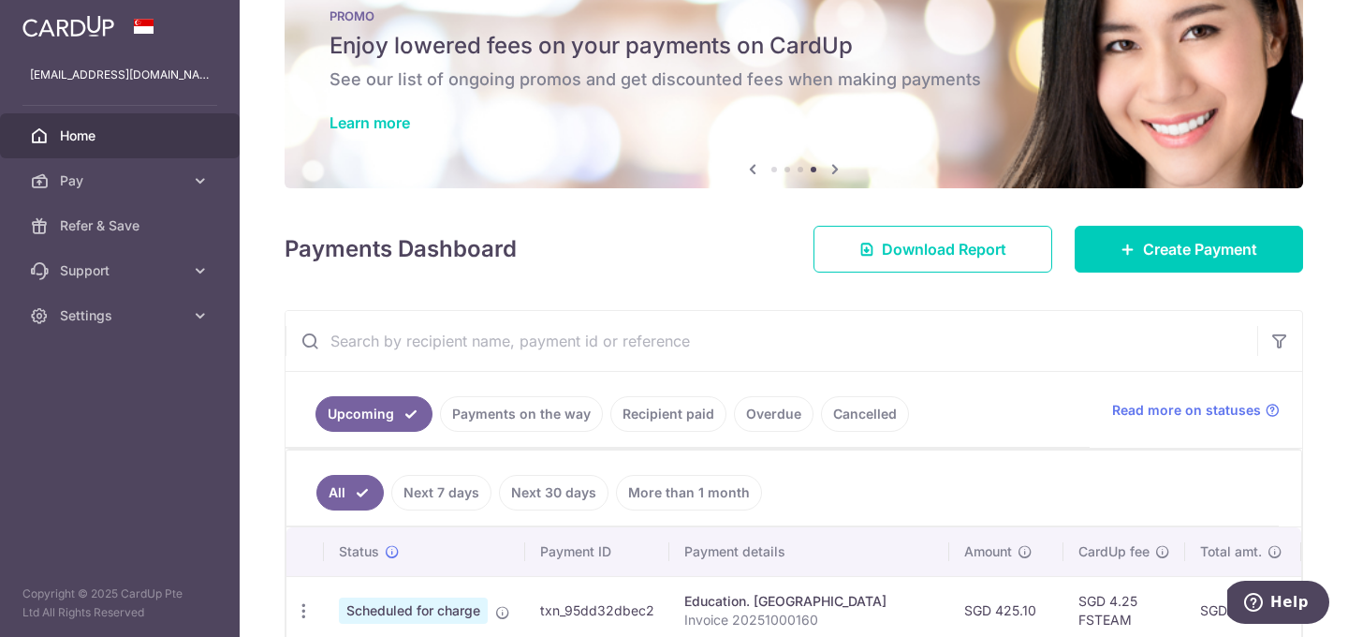
click at [841, 176] on icon at bounding box center [835, 168] width 22 height 23
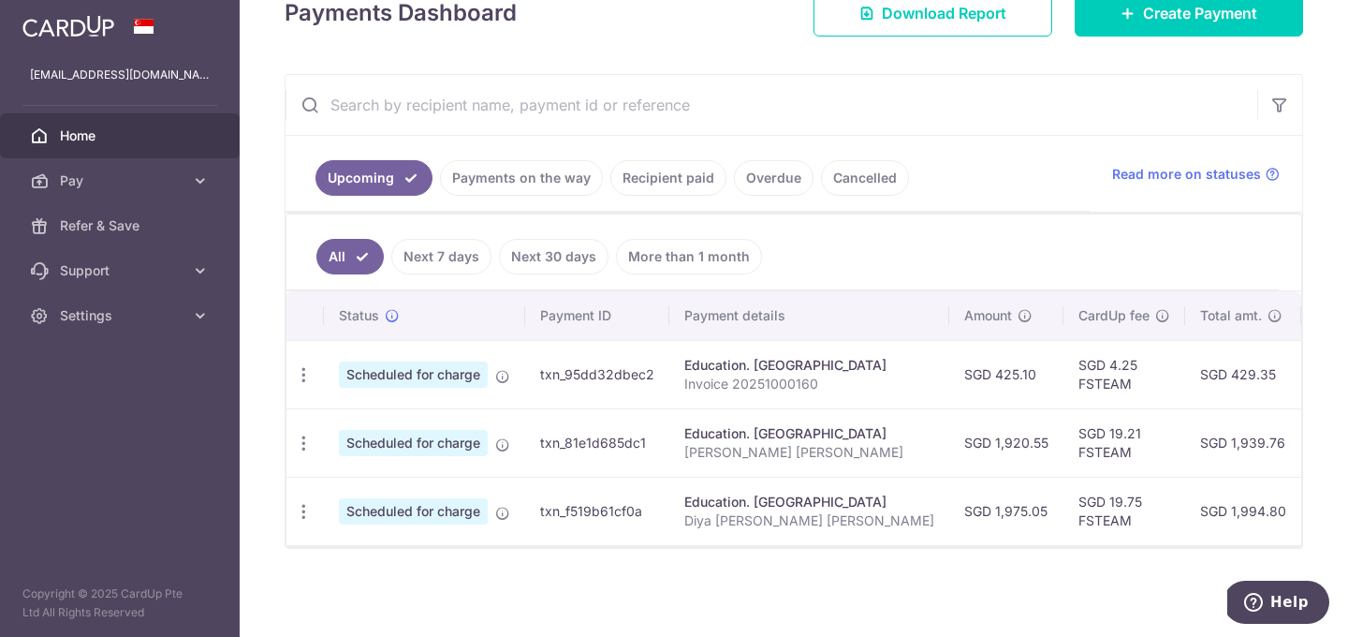
scroll to position [0, 0]
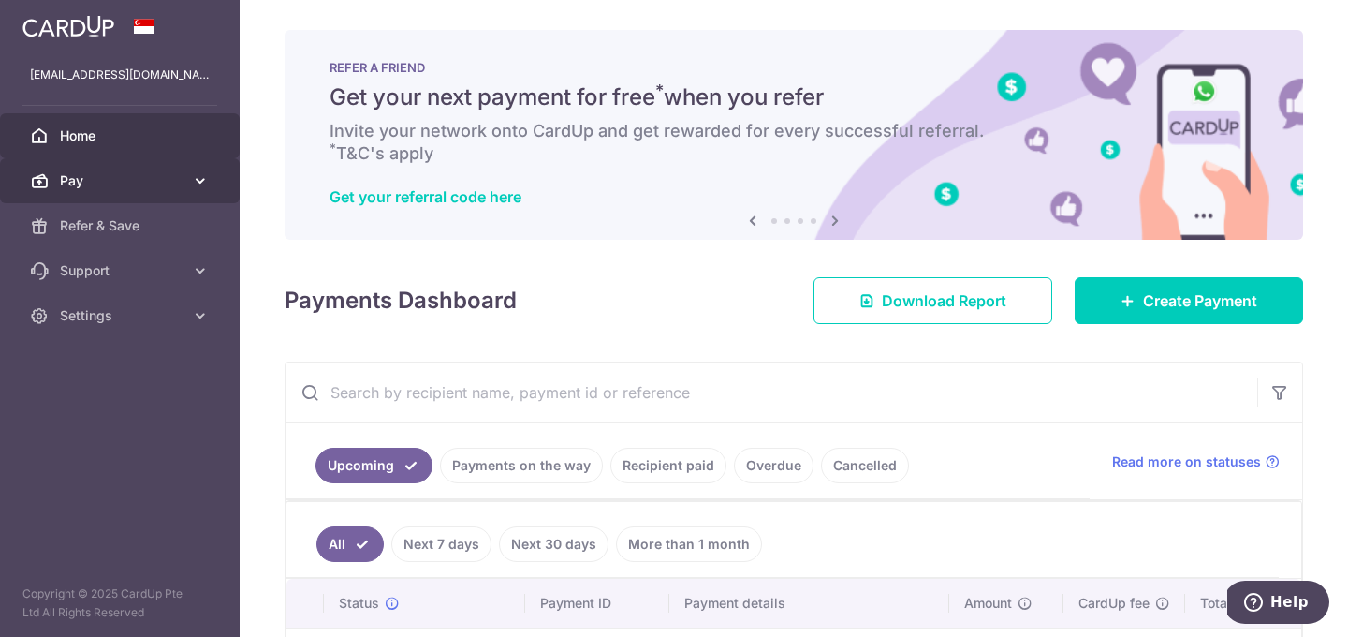
click at [151, 181] on span "Pay" at bounding box center [122, 180] width 124 height 19
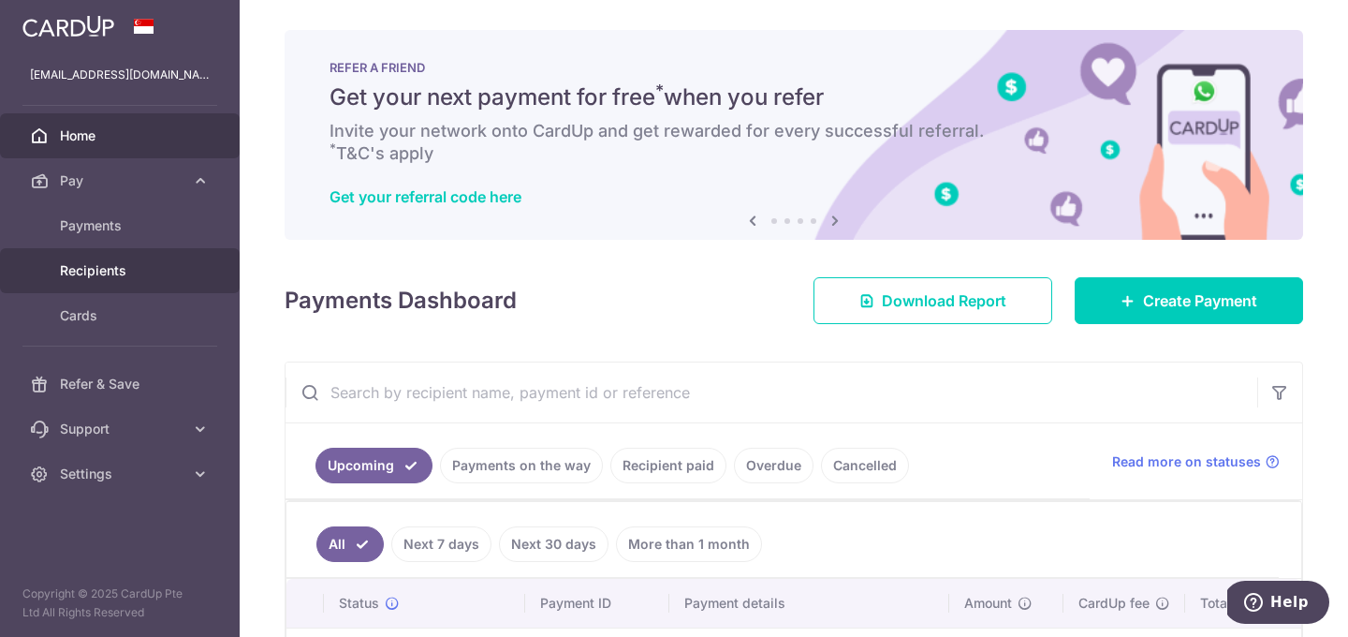
click at [107, 265] on span "Recipients" at bounding box center [122, 270] width 124 height 19
